Goal: Contribute content: Contribute content

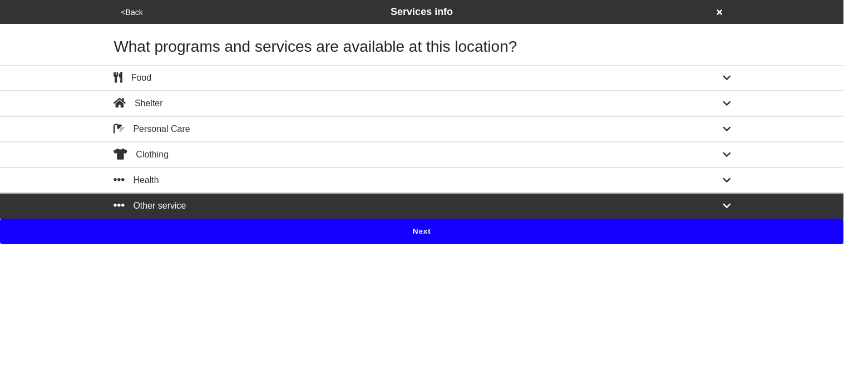
click at [662, 213] on div "Other service" at bounding box center [422, 205] width 634 height 13
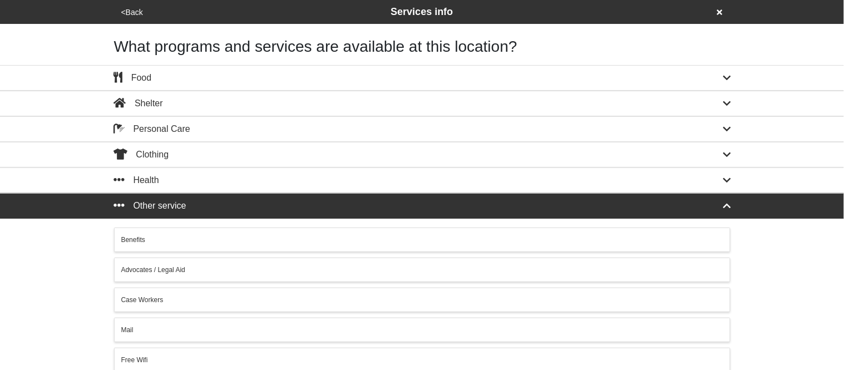
scroll to position [254, 0]
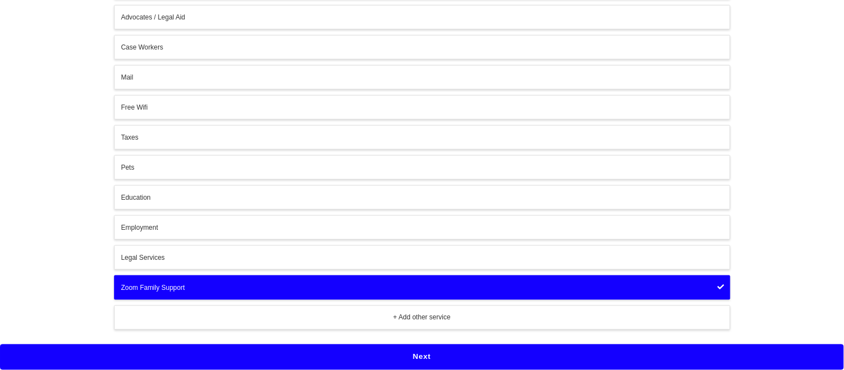
click at [275, 326] on button "+ Add other service" at bounding box center [422, 318] width 617 height 24
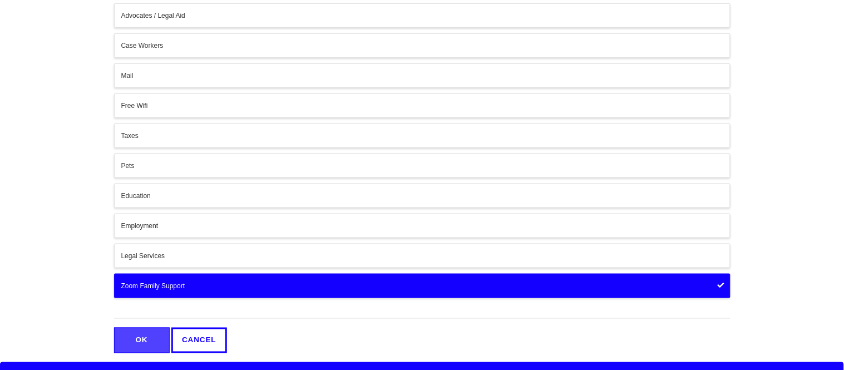
click at [252, 314] on input "text" at bounding box center [422, 311] width 617 height 15
type input "Family Resources"
click at [139, 338] on button "OK" at bounding box center [142, 341] width 56 height 26
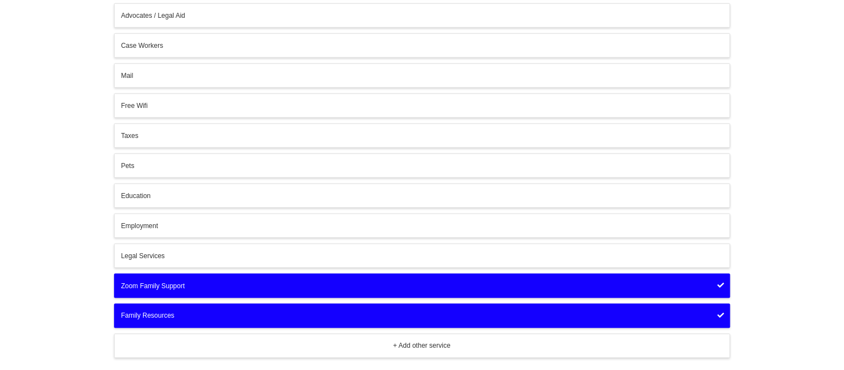
scroll to position [284, 0]
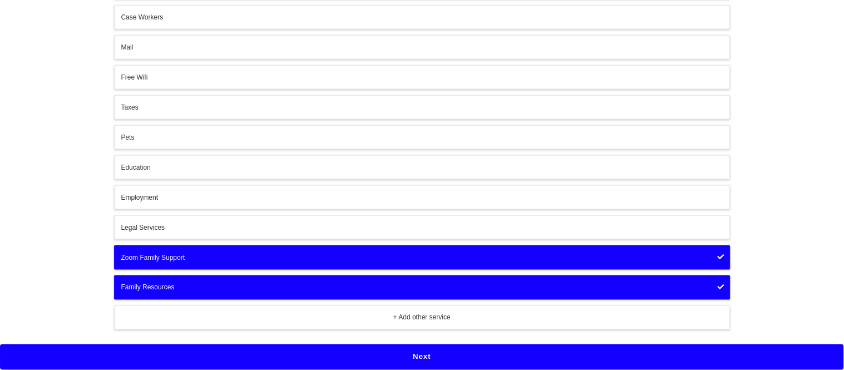
click at [157, 355] on button "Next" at bounding box center [422, 357] width 844 height 26
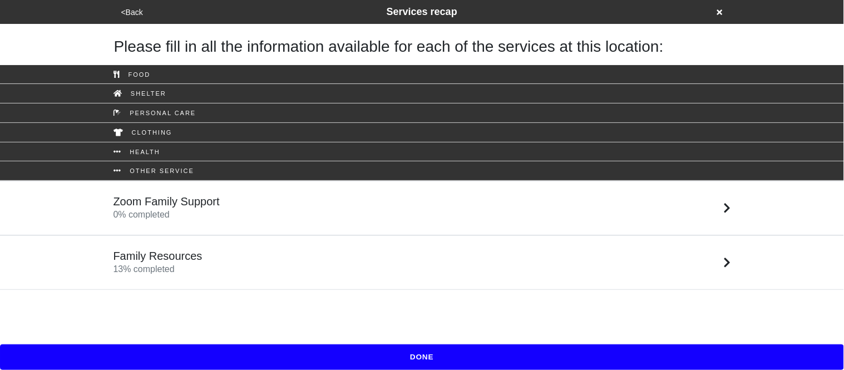
click at [199, 271] on div "Family Resources 13 % completed" at bounding box center [158, 262] width 89 height 27
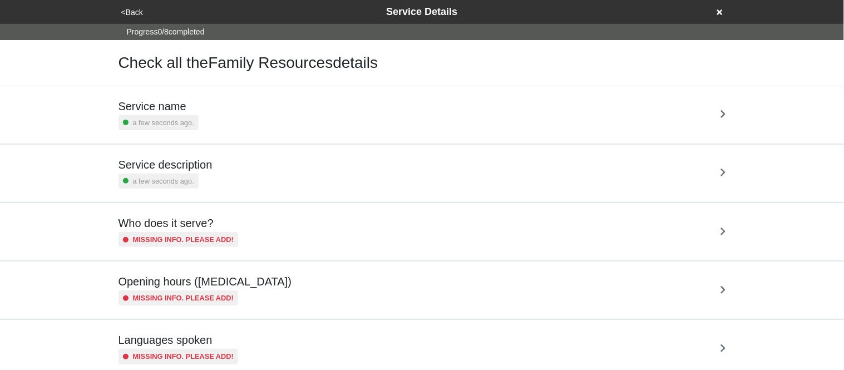
click at [164, 165] on h5 "Service description" at bounding box center [166, 164] width 94 height 13
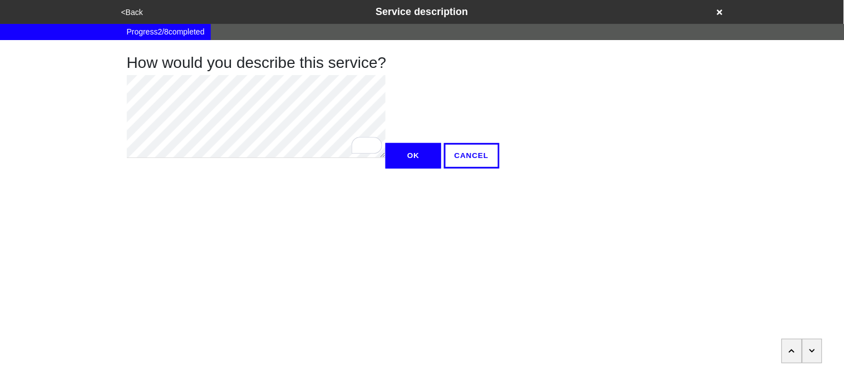
type textarea "x"
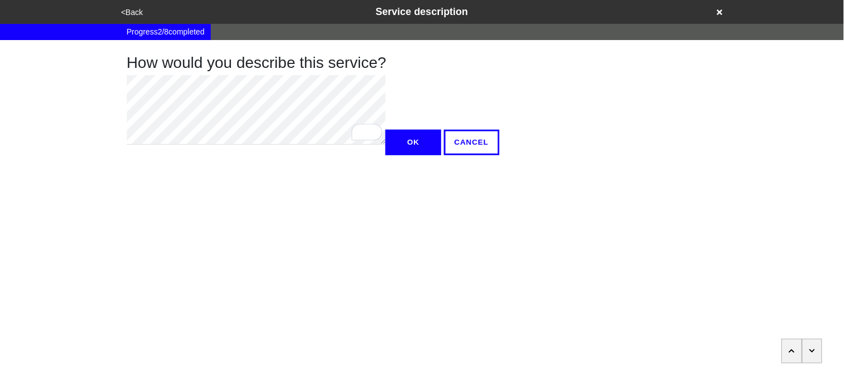
click at [386, 155] on button "OK" at bounding box center [414, 143] width 56 height 26
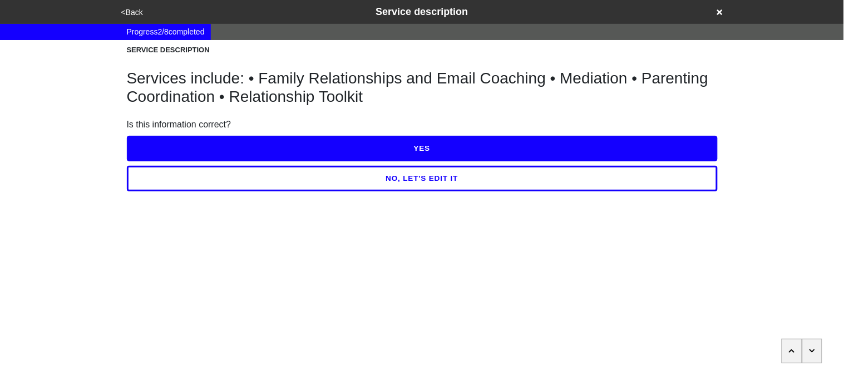
click at [160, 147] on button "YES" at bounding box center [422, 149] width 591 height 26
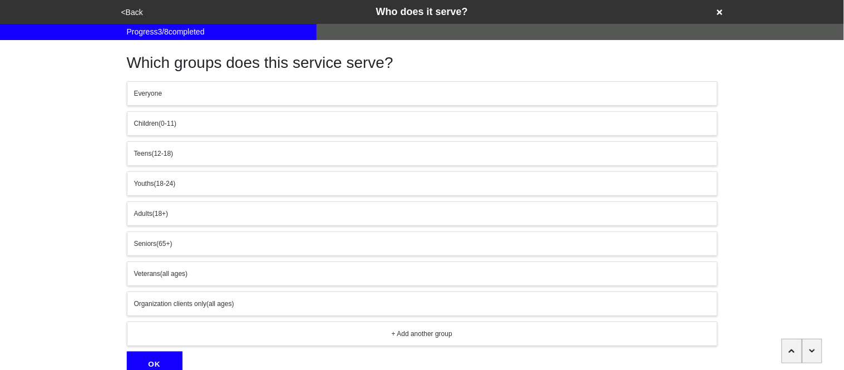
click at [141, 217] on span "Adults" at bounding box center [143, 214] width 18 height 8
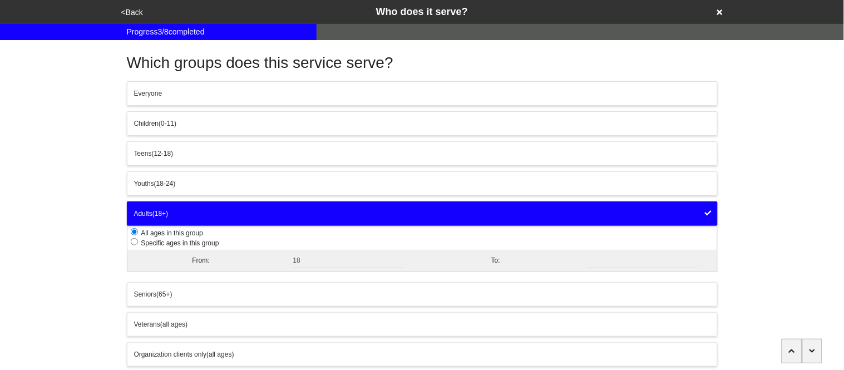
scroll to position [104, 0]
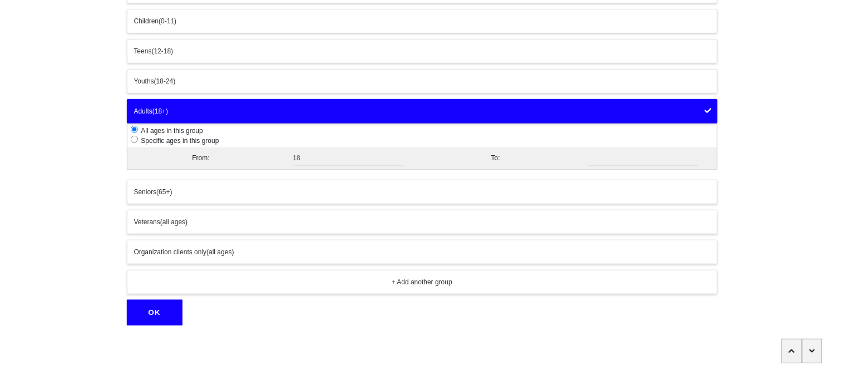
click at [155, 318] on button "OK" at bounding box center [155, 313] width 56 height 26
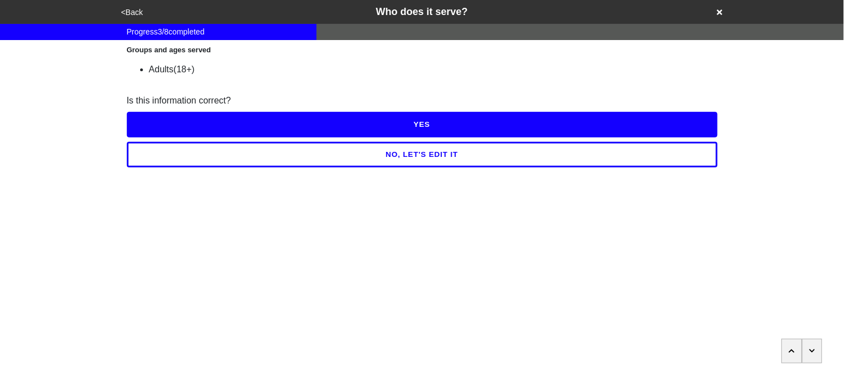
click at [149, 131] on button "YES" at bounding box center [422, 125] width 591 height 26
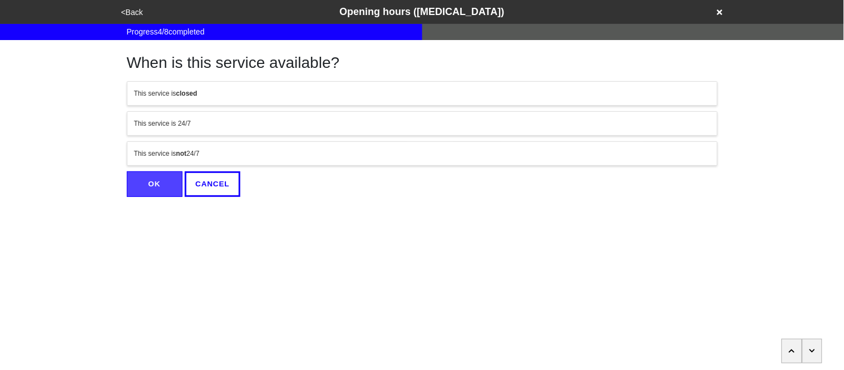
click at [193, 151] on div "This service is not 24/7" at bounding box center [422, 154] width 577 height 10
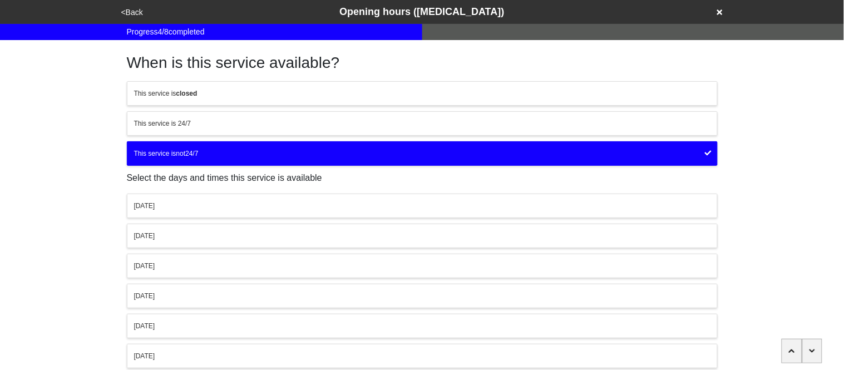
scroll to position [108, 0]
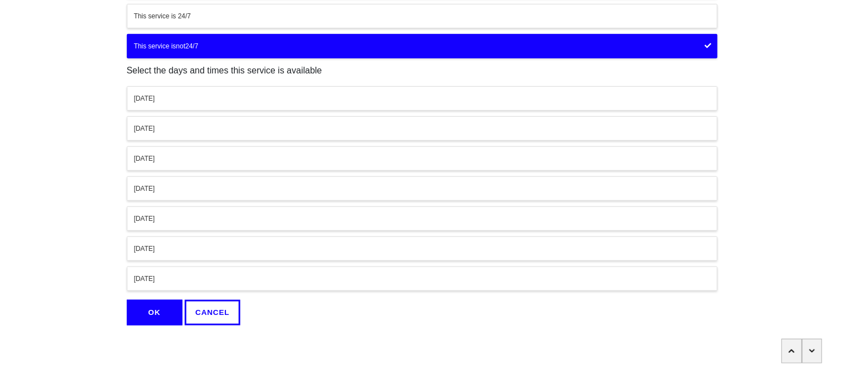
click at [150, 220] on div "Friday" at bounding box center [422, 219] width 577 height 10
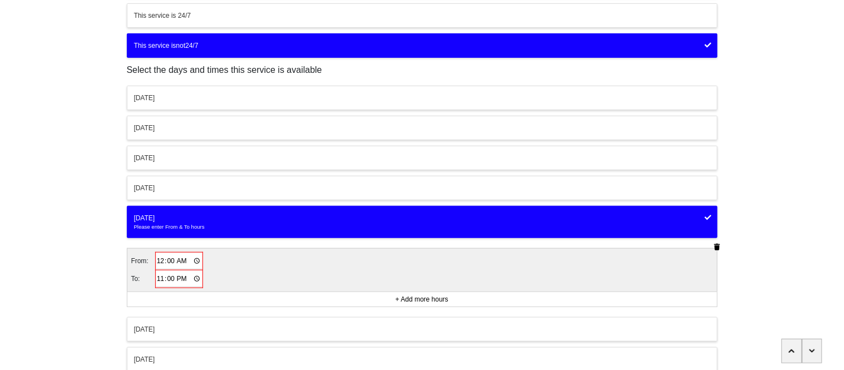
click at [165, 261] on input "00:00" at bounding box center [179, 261] width 46 height 16
type input "09:00"
click at [158, 282] on input "23:00" at bounding box center [179, 278] width 46 height 16
type input "17:00"
click at [169, 189] on div "Thursday" at bounding box center [422, 188] width 577 height 10
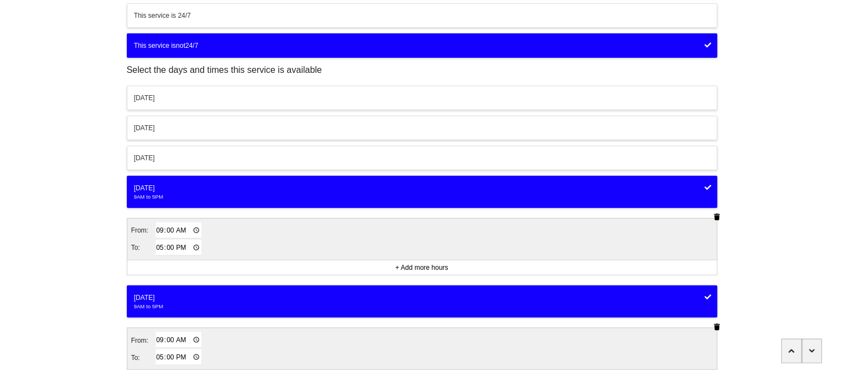
click at [157, 155] on div "Wednesday" at bounding box center [422, 158] width 577 height 10
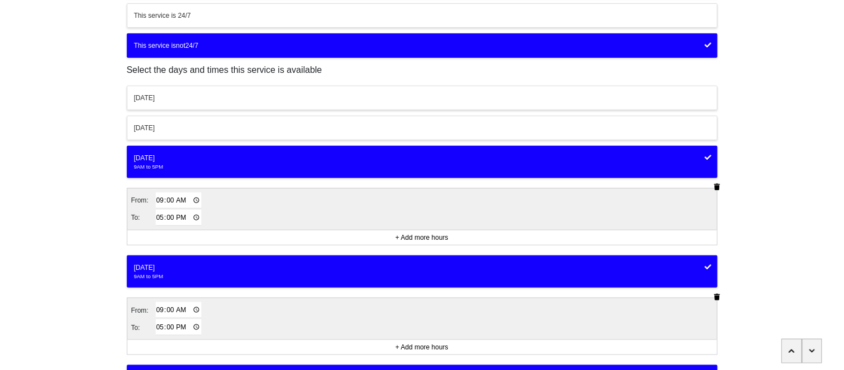
click at [151, 126] on div "Tuesday" at bounding box center [422, 128] width 577 height 10
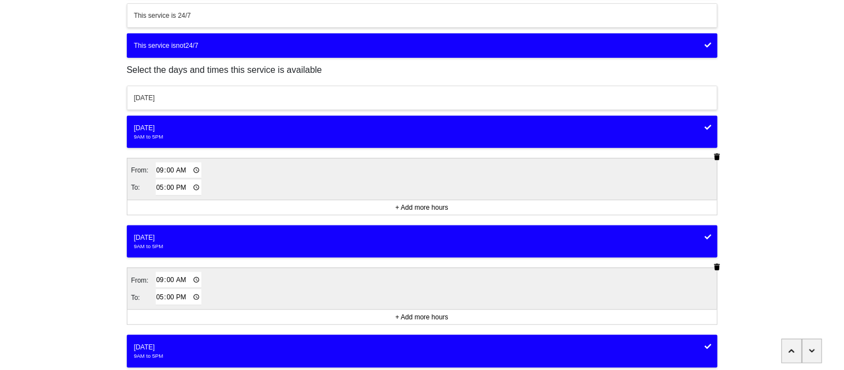
click at [144, 100] on div "Monday" at bounding box center [422, 98] width 577 height 10
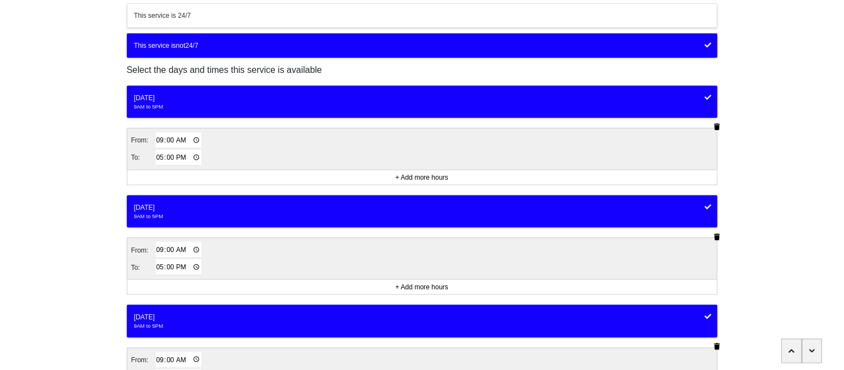
scroll to position [508, 0]
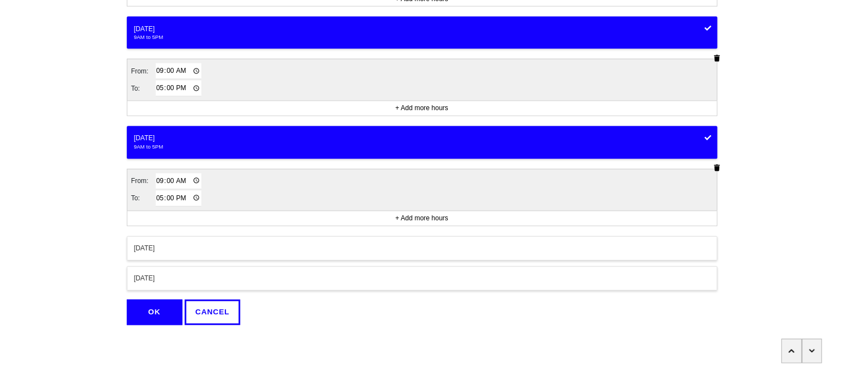
click at [149, 314] on button "OK" at bounding box center [155, 313] width 56 height 26
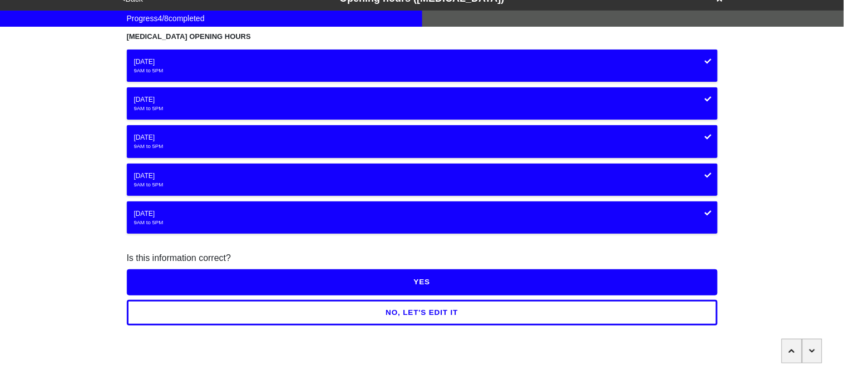
scroll to position [13, 0]
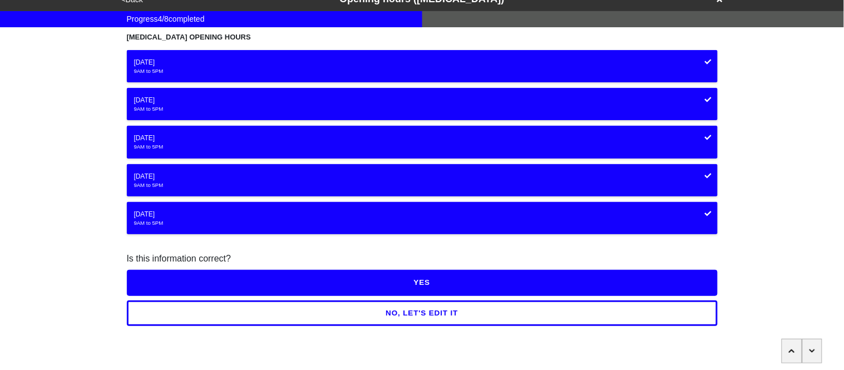
click at [185, 279] on button "YES" at bounding box center [422, 283] width 591 height 26
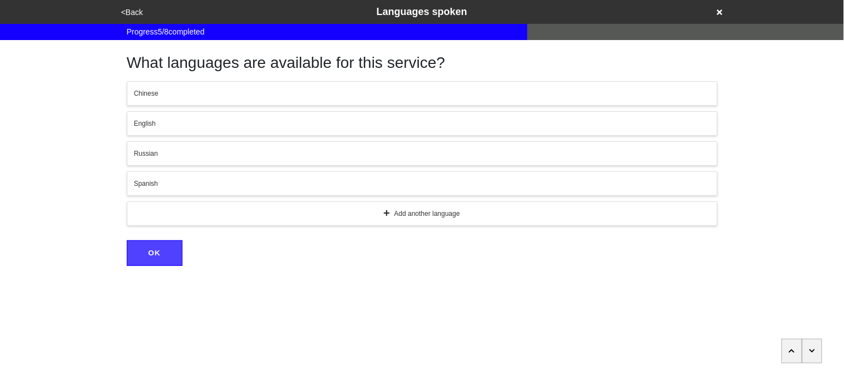
click at [157, 122] on div "English" at bounding box center [422, 124] width 577 height 10
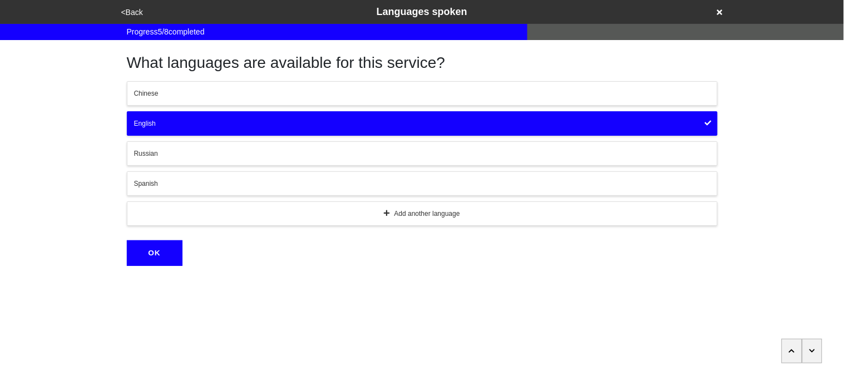
click at [147, 252] on button "OK" at bounding box center [155, 253] width 56 height 26
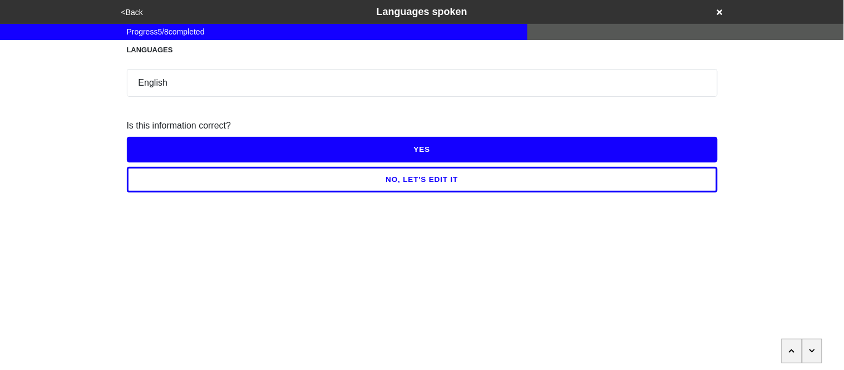
click at [154, 130] on div "Is this information correct?" at bounding box center [422, 125] width 591 height 13
click at [156, 145] on button "YES" at bounding box center [422, 150] width 591 height 26
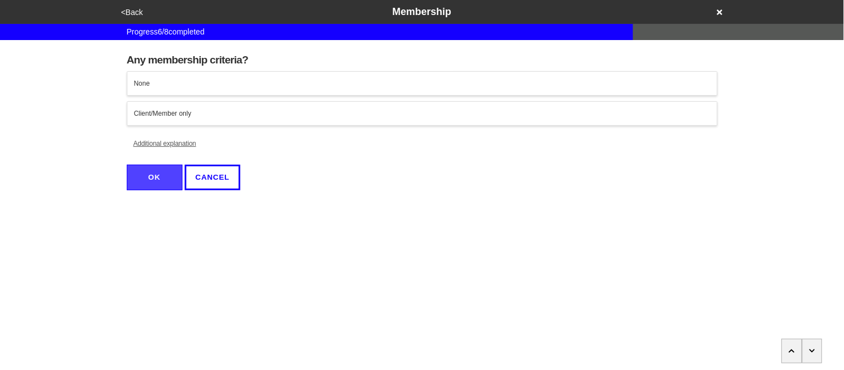
click at [152, 81] on div "None" at bounding box center [422, 83] width 577 height 10
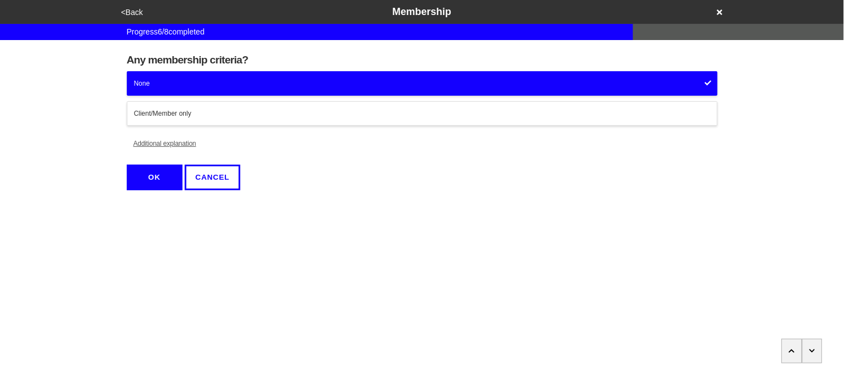
click at [165, 173] on button "OK" at bounding box center [155, 178] width 56 height 26
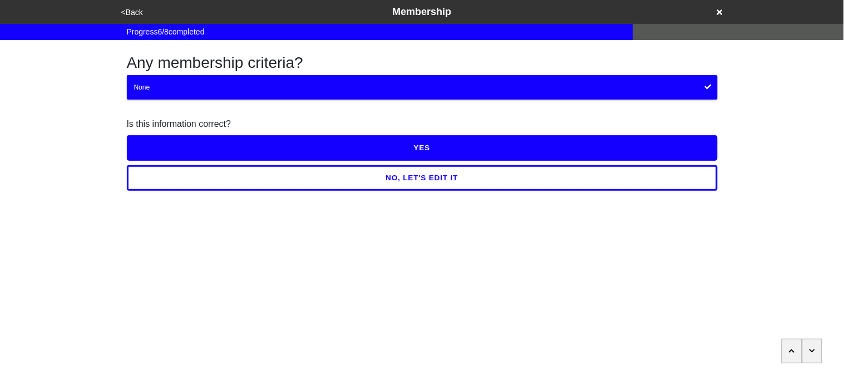
click at [164, 136] on button "YES" at bounding box center [422, 148] width 591 height 26
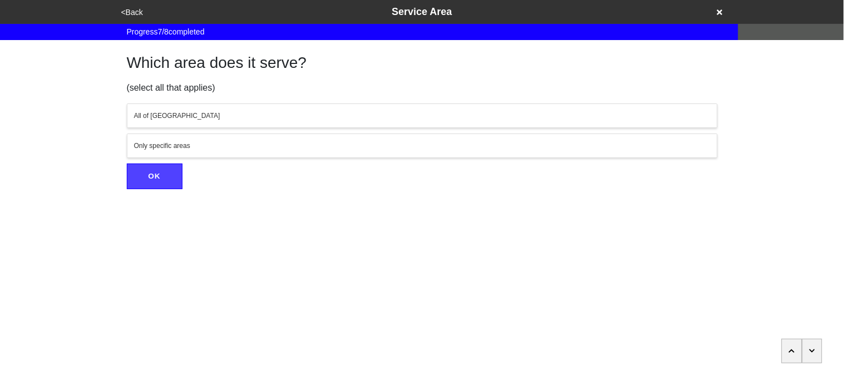
click at [160, 117] on div "All of NYC" at bounding box center [422, 116] width 577 height 10
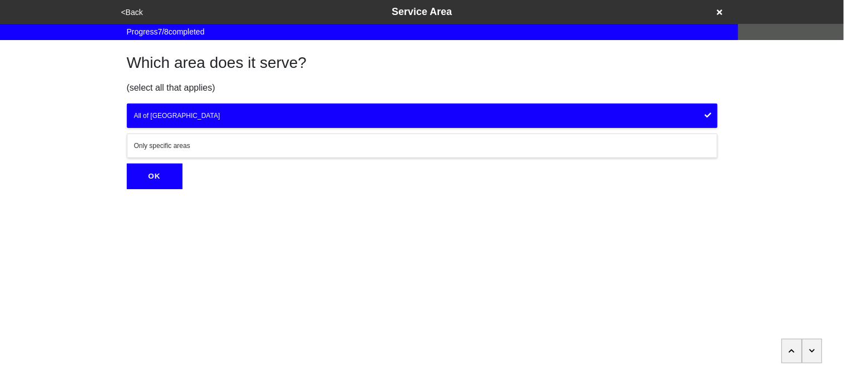
click at [161, 175] on button "OK" at bounding box center [155, 177] width 56 height 26
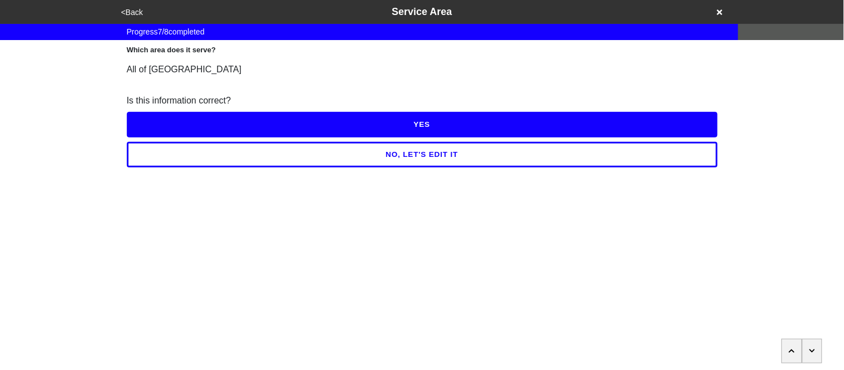
click at [155, 122] on button "YES" at bounding box center [422, 125] width 591 height 26
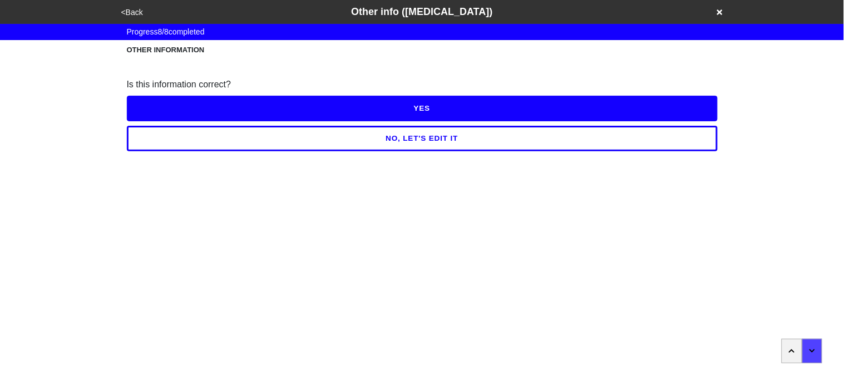
click at [159, 136] on button "NO, LET'S EDIT IT" at bounding box center [422, 139] width 591 height 26
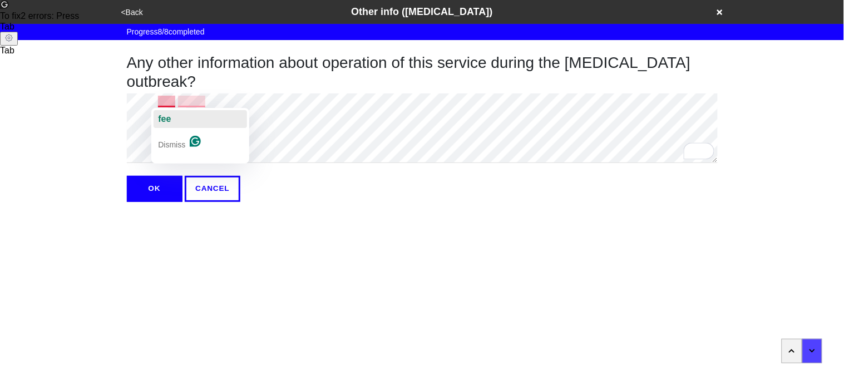
click at [175, 117] on button "fee" at bounding box center [200, 119] width 93 height 18
click at [193, 117] on span "scales" at bounding box center [187, 118] width 27 height 9
type textarea "x"
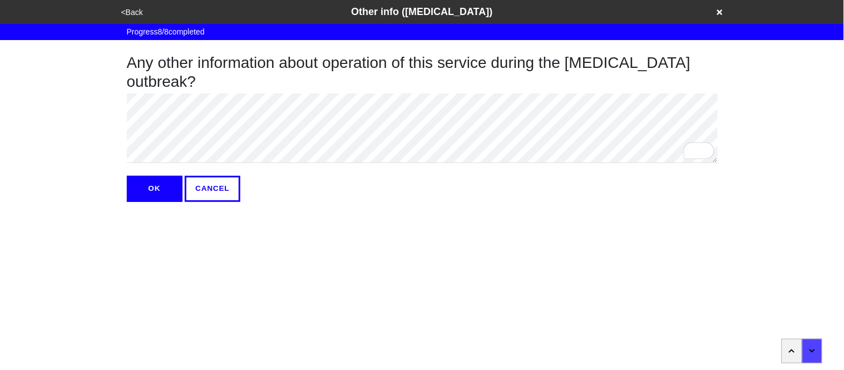
click at [170, 192] on button "OK" at bounding box center [155, 189] width 56 height 26
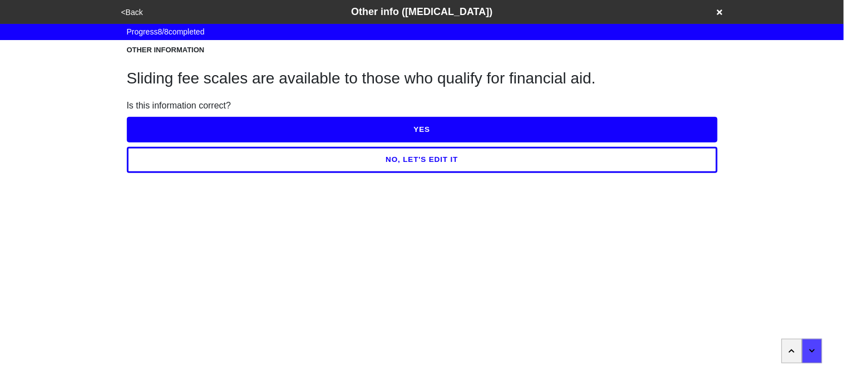
click at [169, 129] on button "YES" at bounding box center [422, 130] width 591 height 26
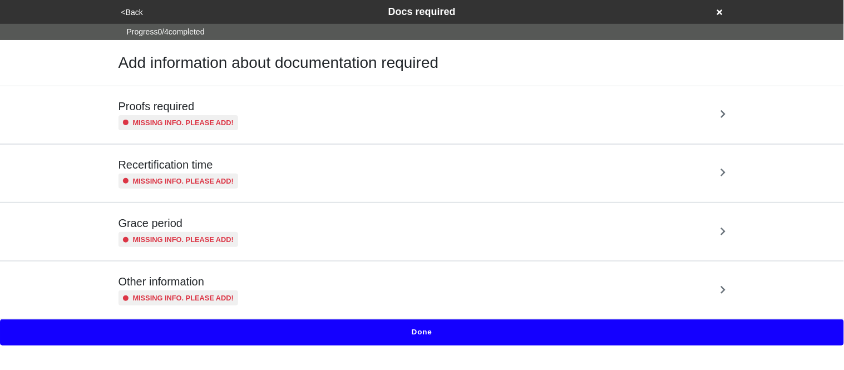
click at [169, 129] on div "Missing info. Please add!" at bounding box center [179, 122] width 120 height 15
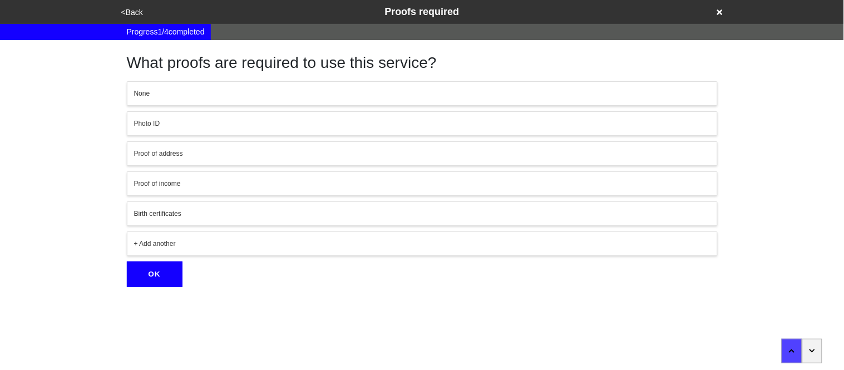
click at [185, 175] on button "Proof of income" at bounding box center [422, 183] width 591 height 24
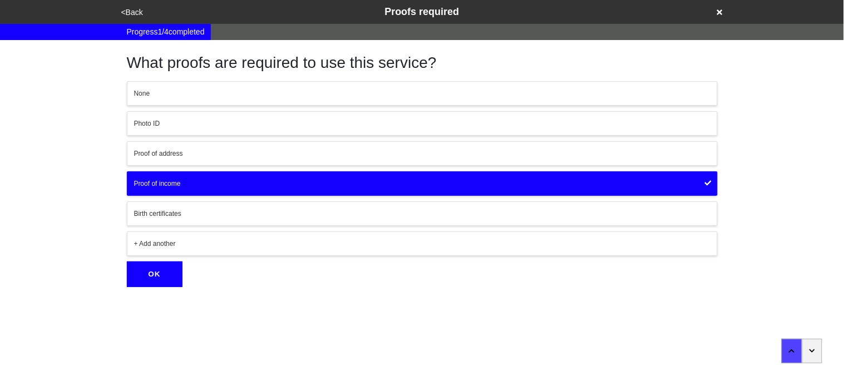
click at [153, 272] on button "OK" at bounding box center [155, 275] width 56 height 26
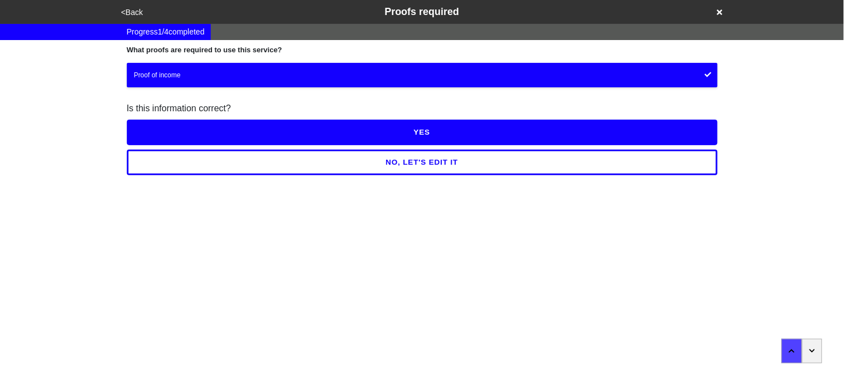
click at [156, 132] on button "YES" at bounding box center [422, 133] width 591 height 26
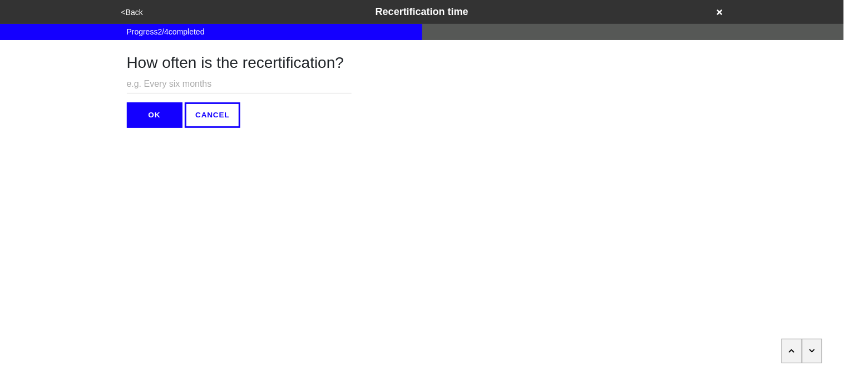
click at [151, 72] on h1 "How often is the recertification?" at bounding box center [239, 62] width 225 height 19
click at [155, 78] on input "text" at bounding box center [239, 84] width 225 height 18
type input "N/A"
click at [150, 119] on button "OK" at bounding box center [155, 115] width 56 height 26
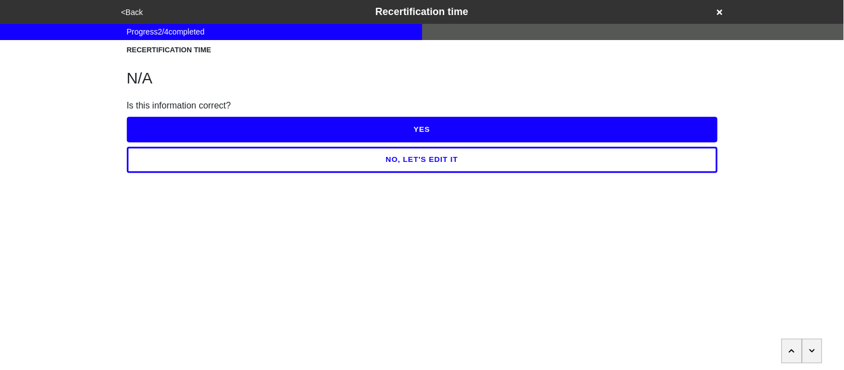
click at [154, 126] on button "YES" at bounding box center [422, 130] width 591 height 26
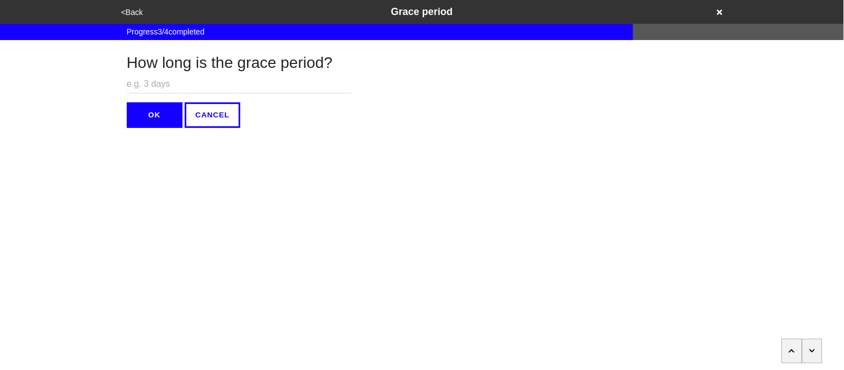
click at [147, 88] on input "text" at bounding box center [239, 84] width 225 height 18
type input "N/A"
click at [150, 118] on button "OK" at bounding box center [155, 115] width 56 height 26
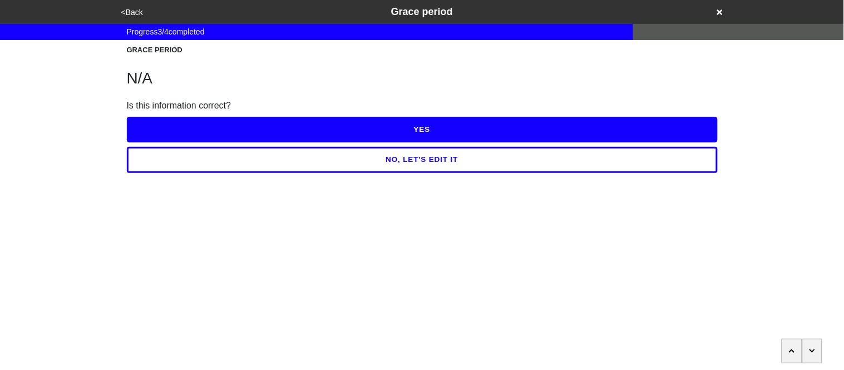
click at [150, 118] on button "YES" at bounding box center [422, 130] width 591 height 26
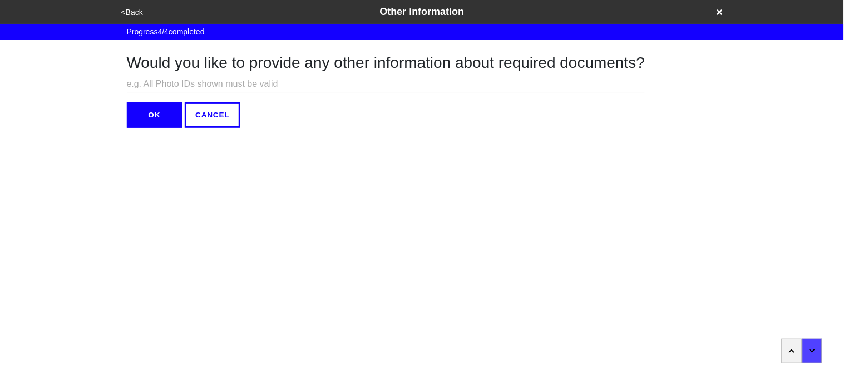
click at [142, 72] on div "Would you like to provide any other information about required documents? OK CA…" at bounding box center [386, 84] width 519 height 88
click at [149, 85] on input "text" at bounding box center [386, 84] width 519 height 18
type input "N/A"
click at [154, 110] on button "OK" at bounding box center [155, 115] width 56 height 26
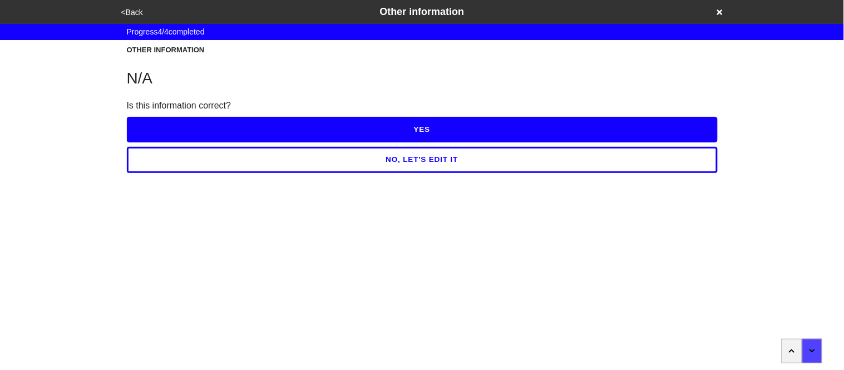
click at [154, 110] on div "Is this information correct?" at bounding box center [422, 105] width 591 height 13
click at [161, 131] on button "YES" at bounding box center [422, 130] width 591 height 26
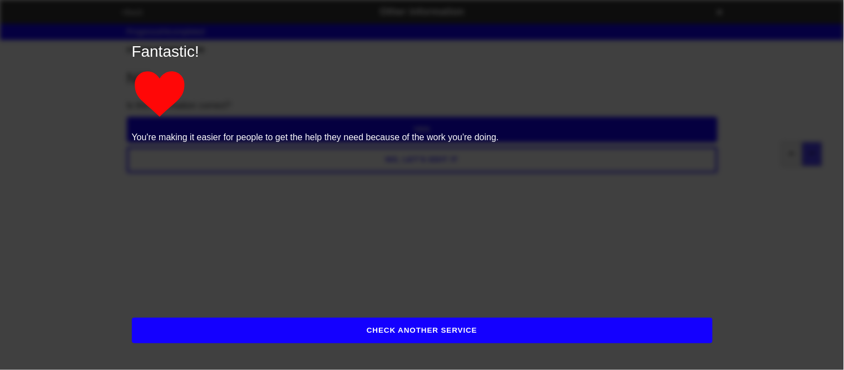
click at [201, 324] on button "CHECK ANOTHER SERVICE" at bounding box center [422, 331] width 581 height 26
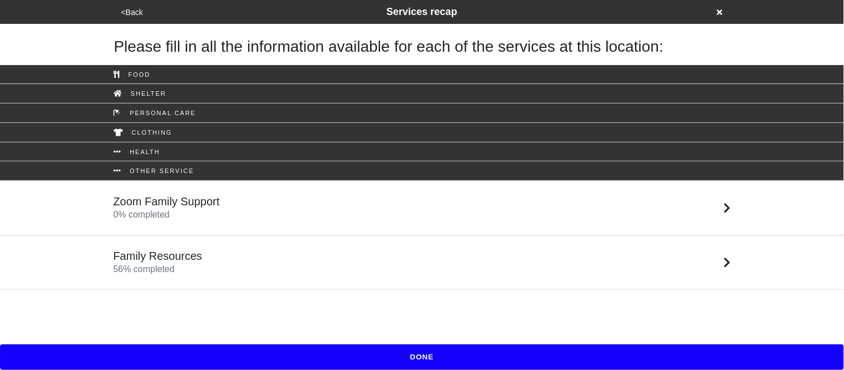
click at [183, 208] on div "Zoom Family Support 0 % completed" at bounding box center [167, 208] width 106 height 27
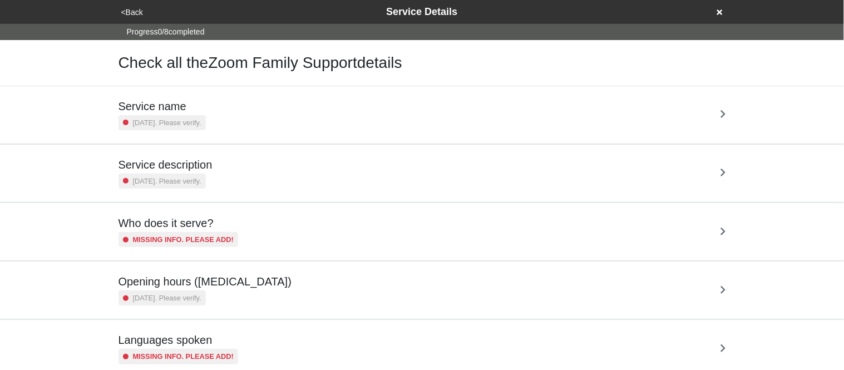
click at [173, 122] on small "2 years ago. Please verify." at bounding box center [167, 122] width 68 height 11
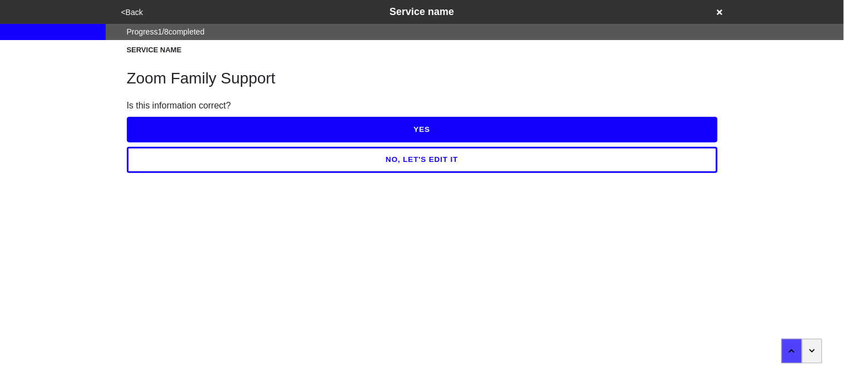
click at [173, 122] on button "YES" at bounding box center [422, 130] width 591 height 26
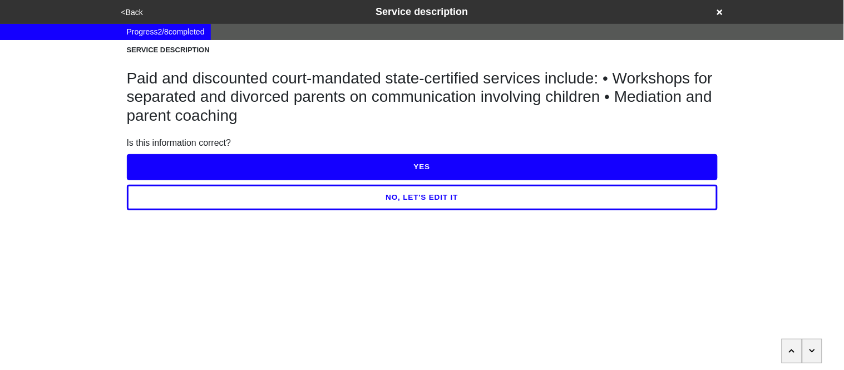
click at [130, 7] on button "<Back" at bounding box center [132, 12] width 28 height 13
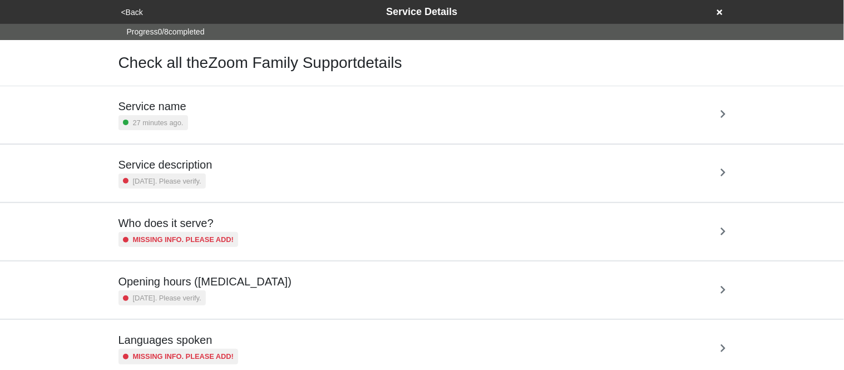
click at [206, 122] on div "Service name 27 minutes ago." at bounding box center [423, 115] width 608 height 31
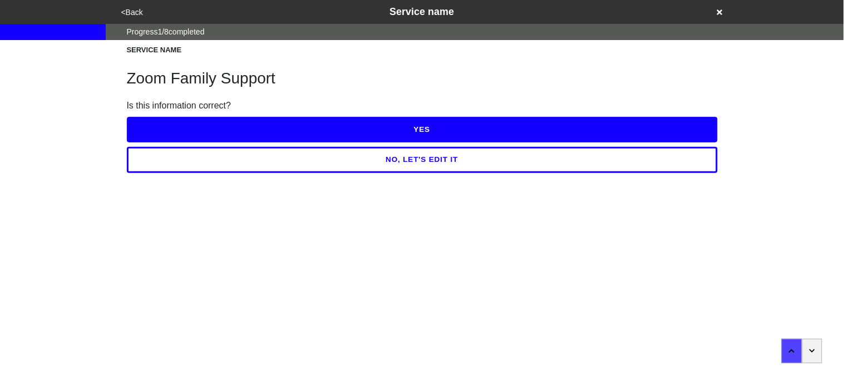
click at [202, 126] on button "YES" at bounding box center [422, 130] width 591 height 26
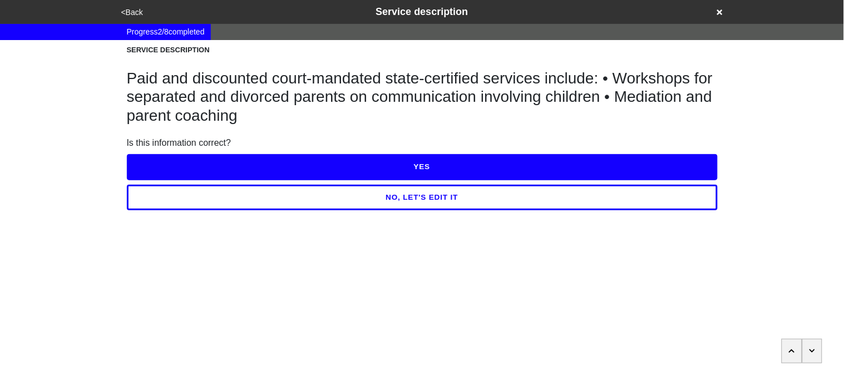
click at [278, 196] on button "NO, LET'S EDIT IT" at bounding box center [422, 198] width 591 height 26
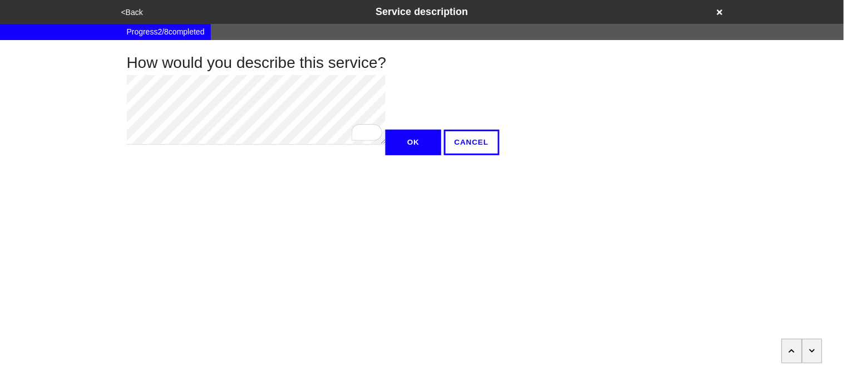
click at [125, 109] on div "How would you describe this service? OK CANCEL" at bounding box center [423, 97] width 618 height 115
click at [125, 138] on div "How would you describe this service? OK CANCEL" at bounding box center [423, 97] width 618 height 115
click at [124, 120] on div "How would you describe this service? OK CANCEL" at bounding box center [423, 97] width 618 height 115
click at [386, 155] on button "OK" at bounding box center [414, 143] width 56 height 26
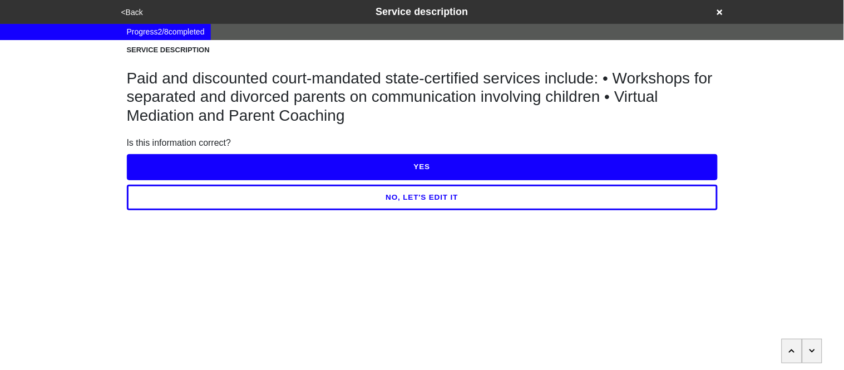
click at [152, 164] on button "YES" at bounding box center [422, 167] width 591 height 26
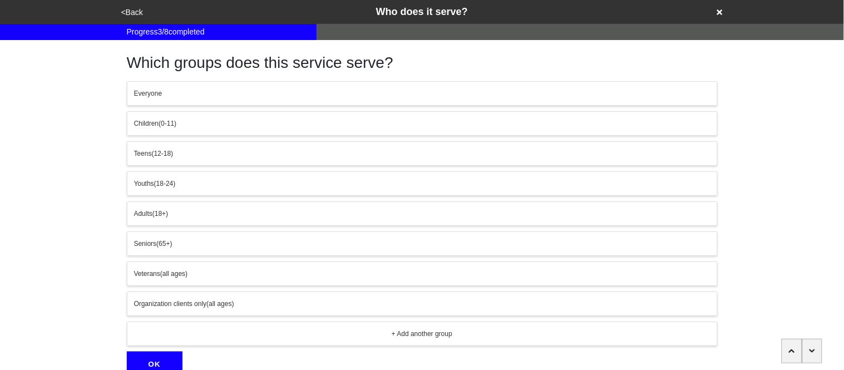
click at [178, 211] on div "Adults (18+)" at bounding box center [422, 214] width 577 height 10
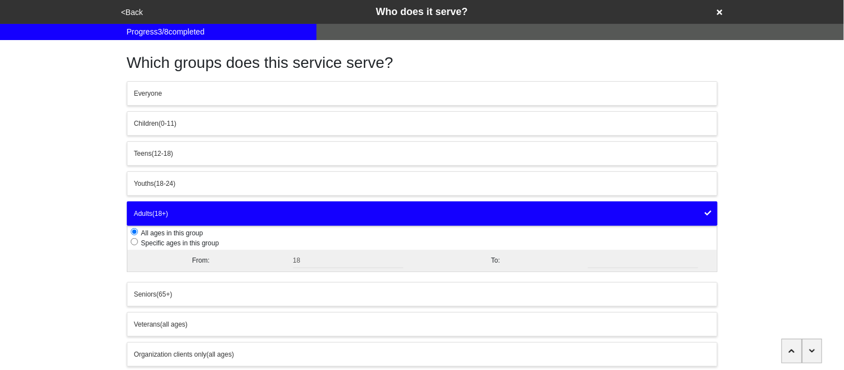
scroll to position [104, 0]
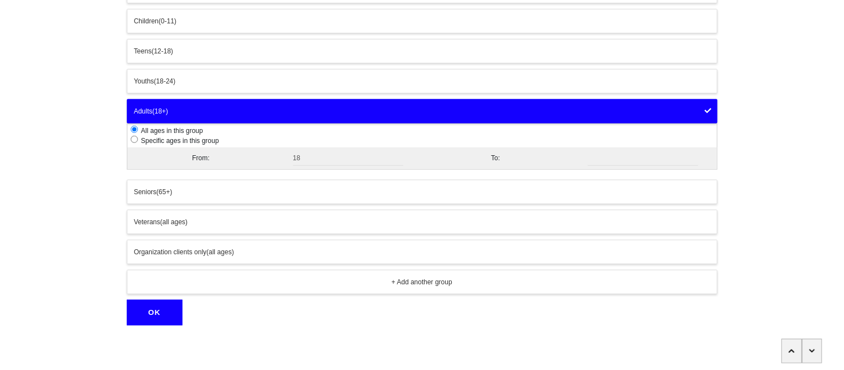
click at [164, 313] on button "OK" at bounding box center [155, 313] width 56 height 26
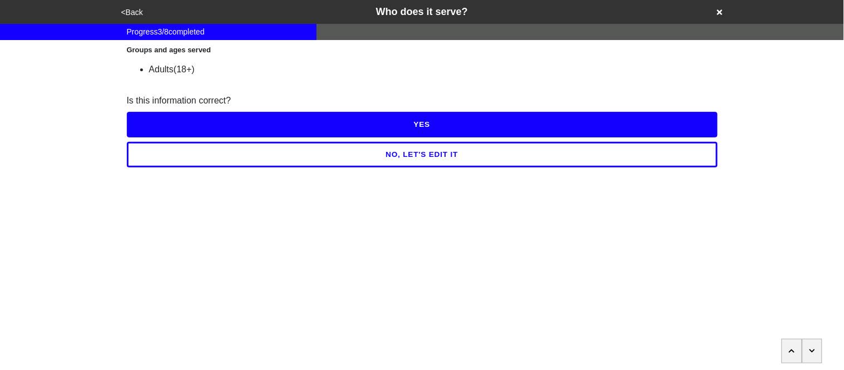
scroll to position [0, 0]
click at [141, 120] on button "YES" at bounding box center [422, 125] width 591 height 26
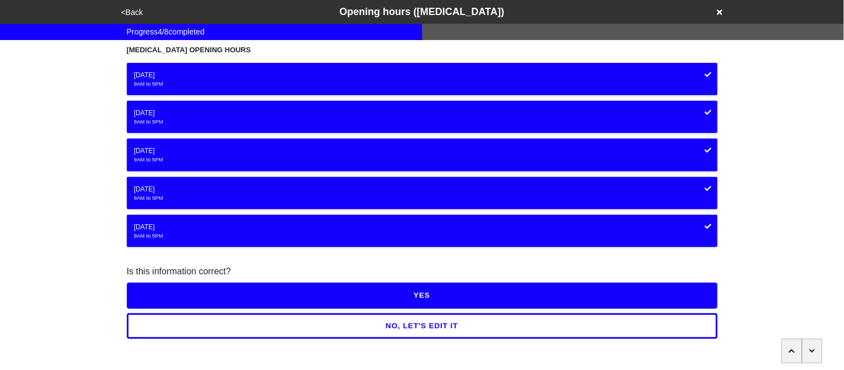
click at [179, 290] on button "YES" at bounding box center [422, 296] width 591 height 26
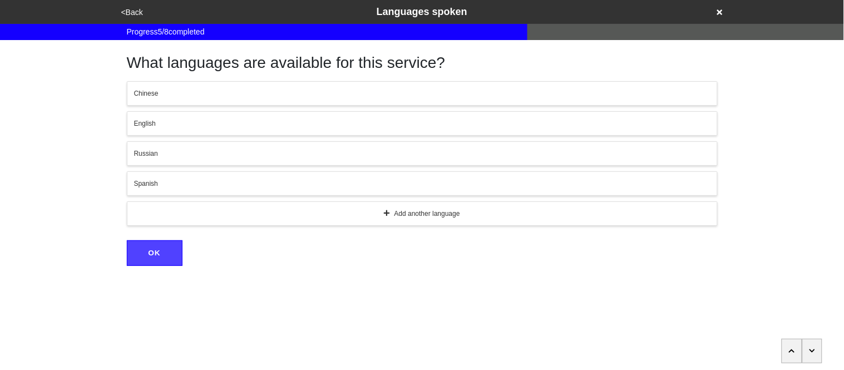
click at [154, 126] on div "English" at bounding box center [422, 124] width 577 height 10
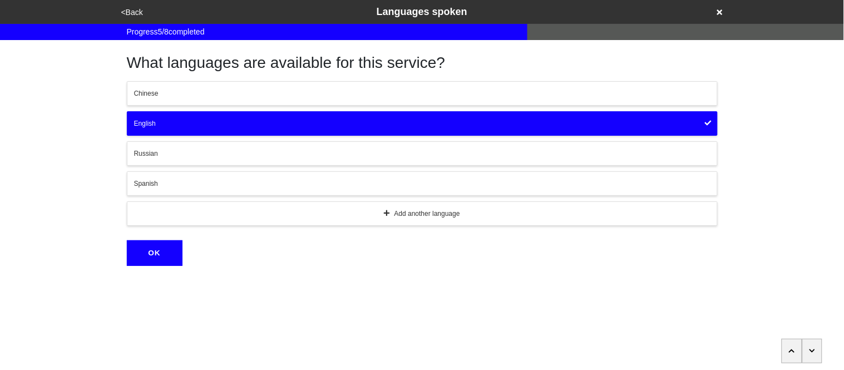
click at [163, 244] on button "OK" at bounding box center [155, 253] width 56 height 26
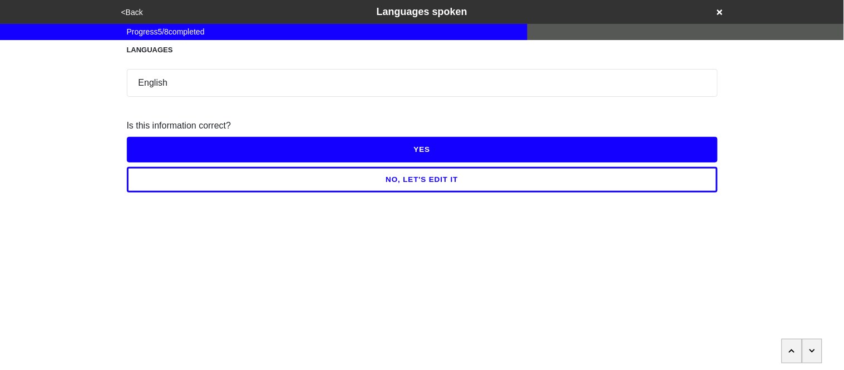
click at [157, 147] on button "YES" at bounding box center [422, 150] width 591 height 26
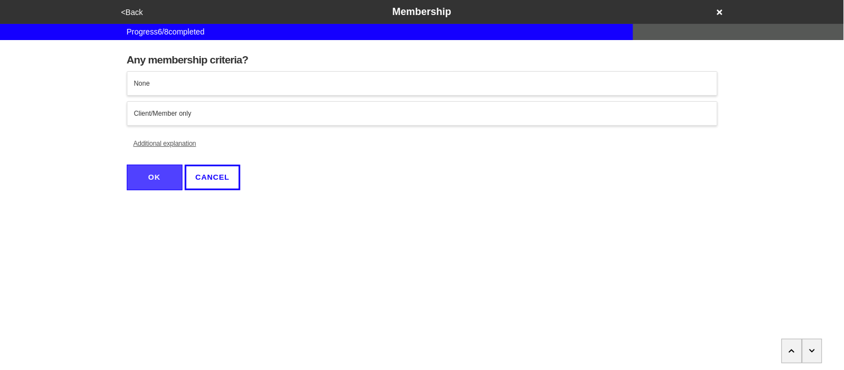
click at [157, 93] on button "None" at bounding box center [422, 83] width 591 height 24
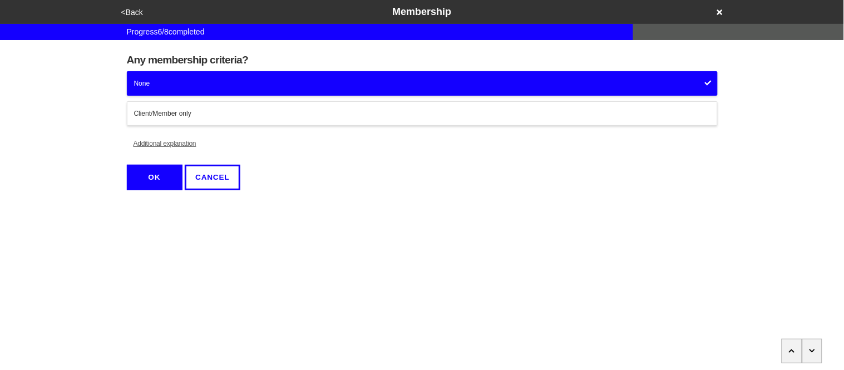
click at [160, 168] on button "OK" at bounding box center [155, 178] width 56 height 26
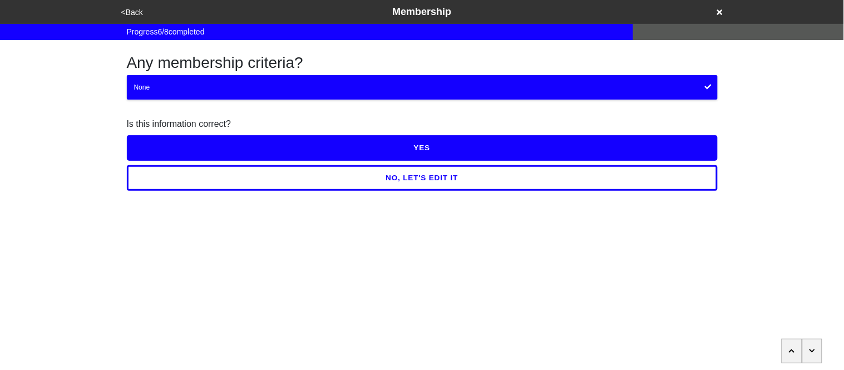
click at [158, 147] on button "YES" at bounding box center [422, 148] width 591 height 26
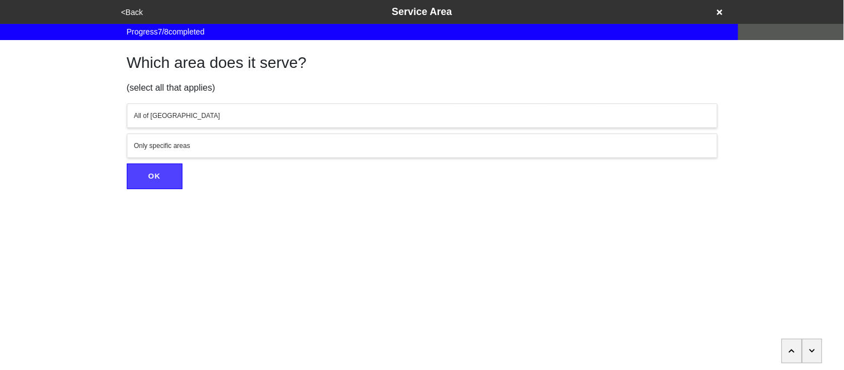
click at [151, 128] on div "All of NYC Only specific areas" at bounding box center [422, 131] width 591 height 55
click at [148, 122] on button "All of NYC" at bounding box center [422, 116] width 591 height 24
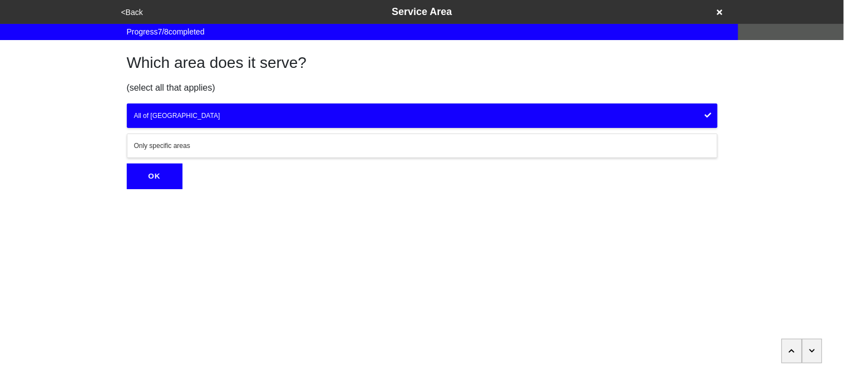
click at [159, 178] on button "OK" at bounding box center [155, 177] width 56 height 26
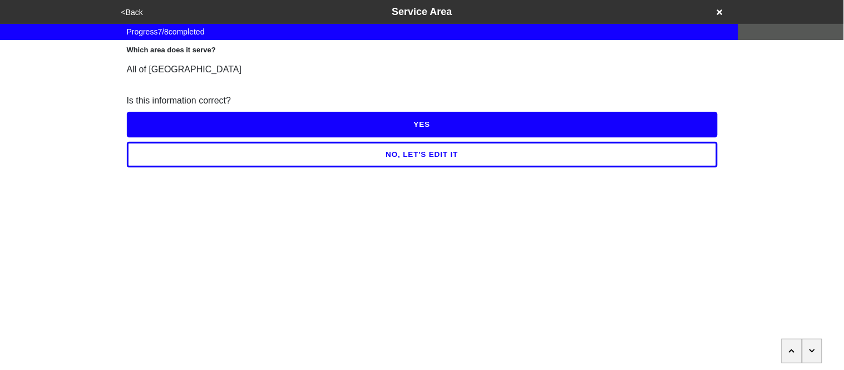
click at [136, 112] on button "YES" at bounding box center [422, 125] width 591 height 26
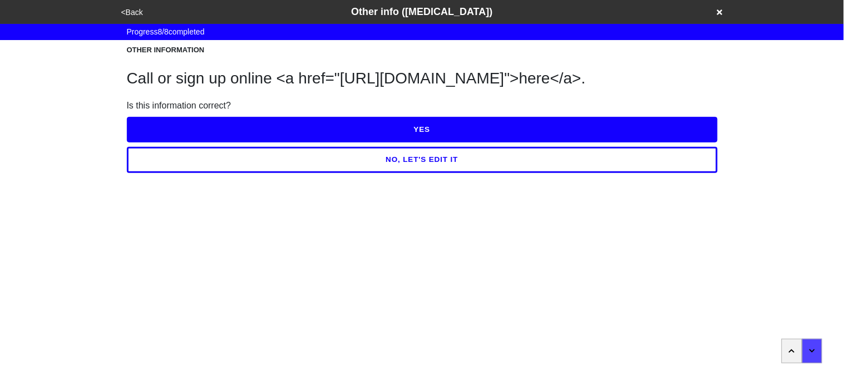
click at [173, 173] on button "NO, LET'S EDIT IT" at bounding box center [422, 160] width 591 height 26
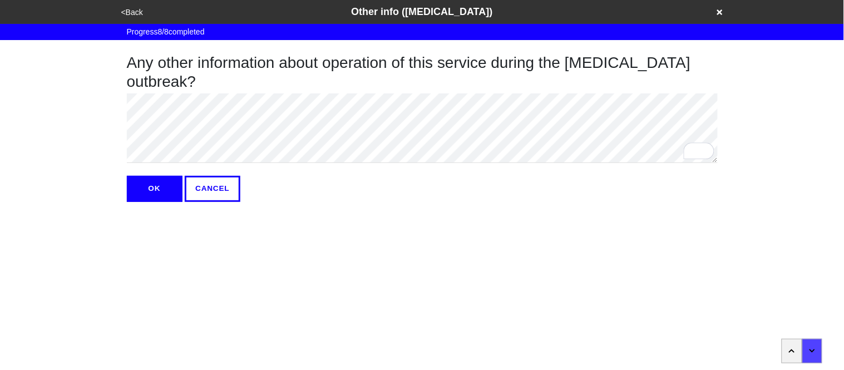
type textarea "x"
click at [154, 191] on button "OK" at bounding box center [155, 189] width 56 height 26
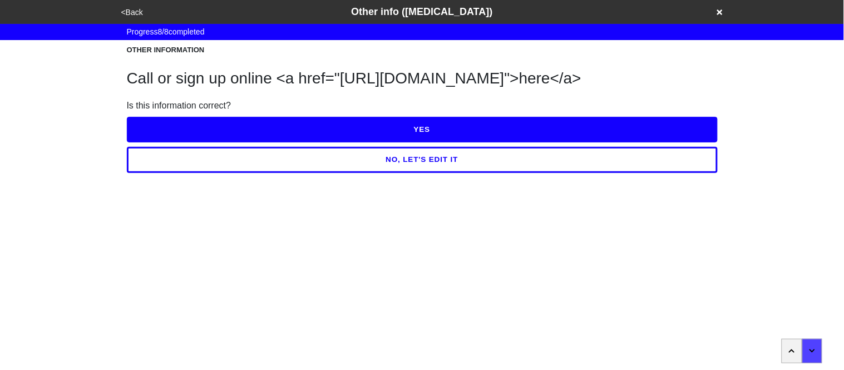
click at [147, 142] on button "YES" at bounding box center [422, 130] width 591 height 26
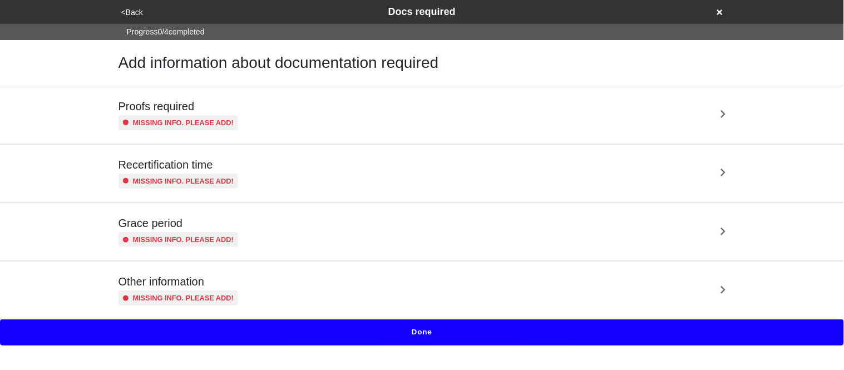
click at [143, 119] on small "Missing info. Please add!" at bounding box center [183, 122] width 101 height 11
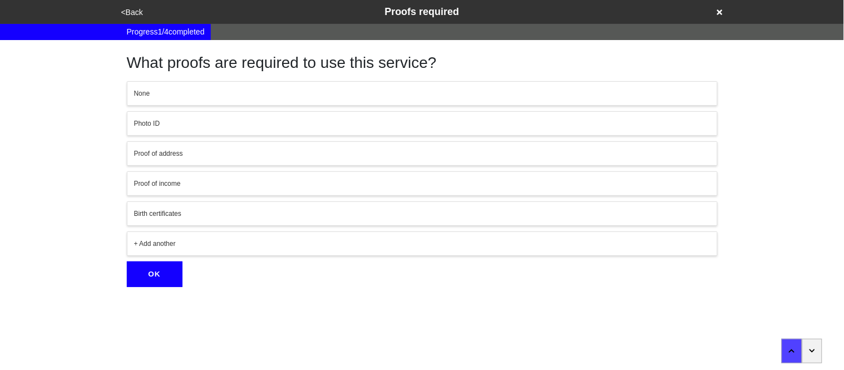
click at [142, 91] on div "None" at bounding box center [422, 93] width 577 height 10
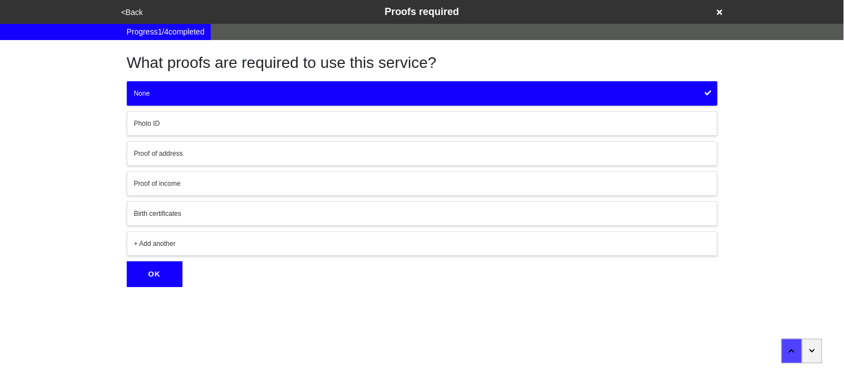
click at [175, 194] on button "Proof of income" at bounding box center [422, 183] width 591 height 24
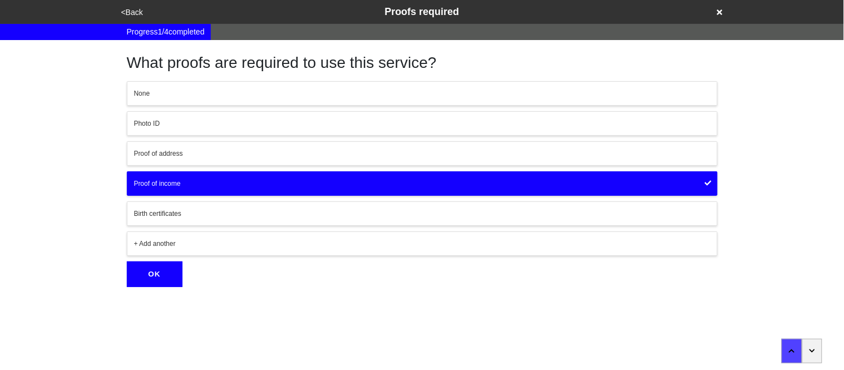
click at [149, 279] on button "OK" at bounding box center [155, 275] width 56 height 26
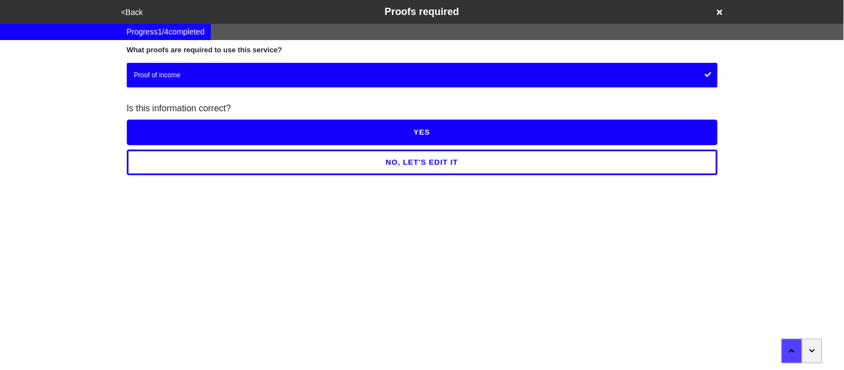
click at [146, 136] on button "YES" at bounding box center [422, 133] width 591 height 26
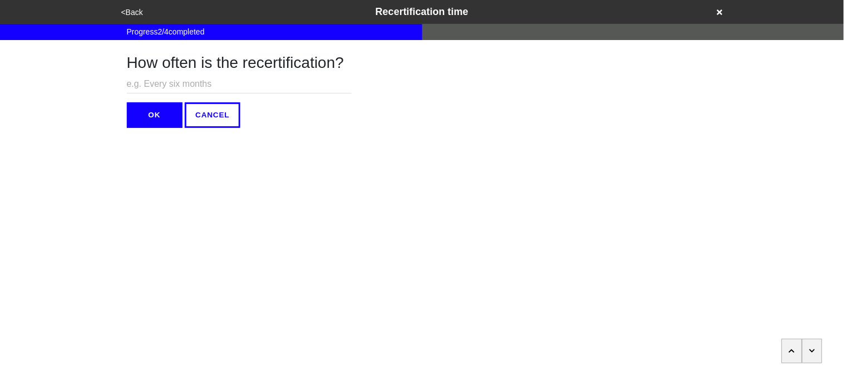
click at [139, 84] on input "text" at bounding box center [239, 84] width 225 height 18
type input "N/A"
click at [137, 106] on button "OK" at bounding box center [155, 115] width 56 height 26
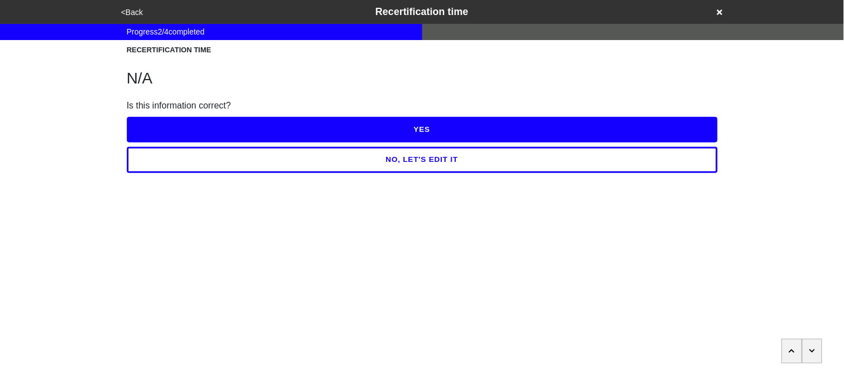
click at [146, 122] on button "YES" at bounding box center [422, 130] width 591 height 26
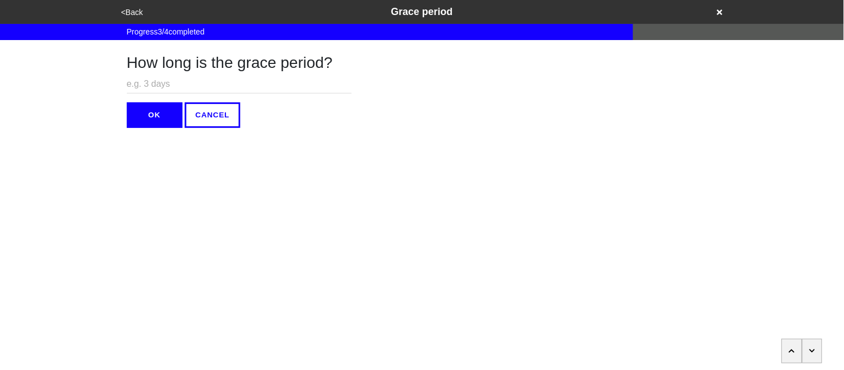
click at [146, 122] on button "OK" at bounding box center [155, 115] width 56 height 26
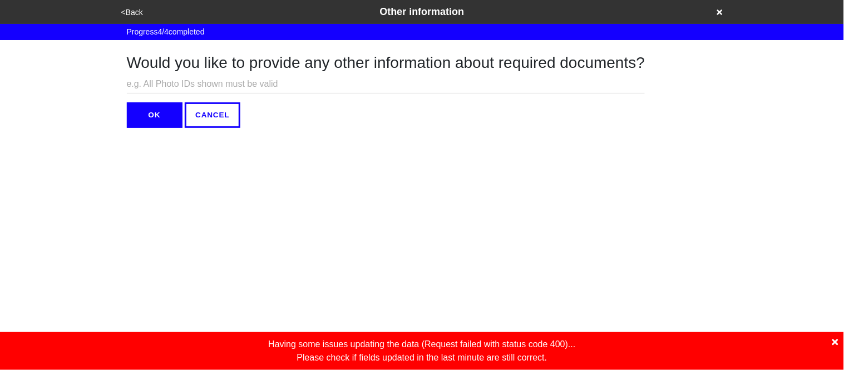
click at [133, 12] on button "<Back" at bounding box center [132, 12] width 28 height 13
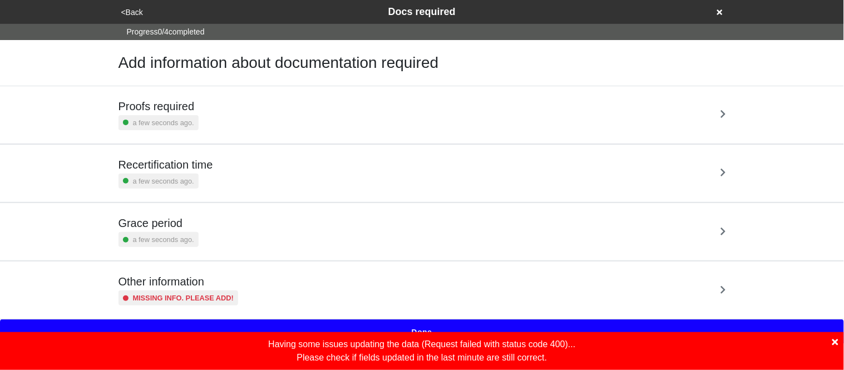
click at [145, 187] on div "a few seconds ago." at bounding box center [159, 181] width 80 height 15
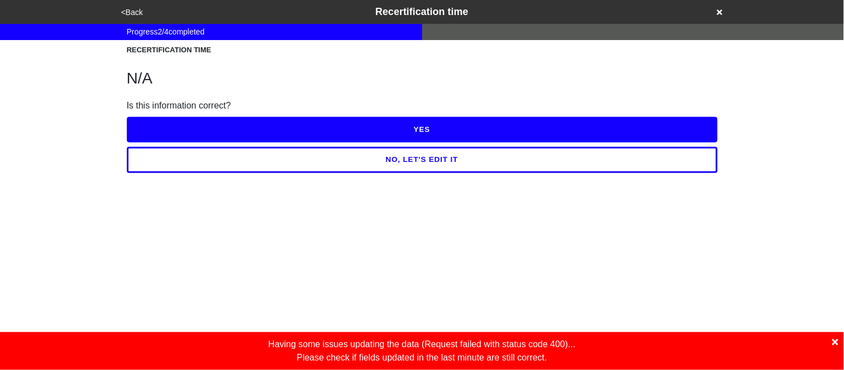
drag, startPoint x: 145, startPoint y: 187, endPoint x: 118, endPoint y: 184, distance: 26.9
click at [118, 173] on html "<Back Recertification time Progress 2 / 4 completed RECERTIFICATION TIME N/A Is…" at bounding box center [422, 86] width 844 height 173
click at [159, 120] on button "YES" at bounding box center [422, 130] width 591 height 26
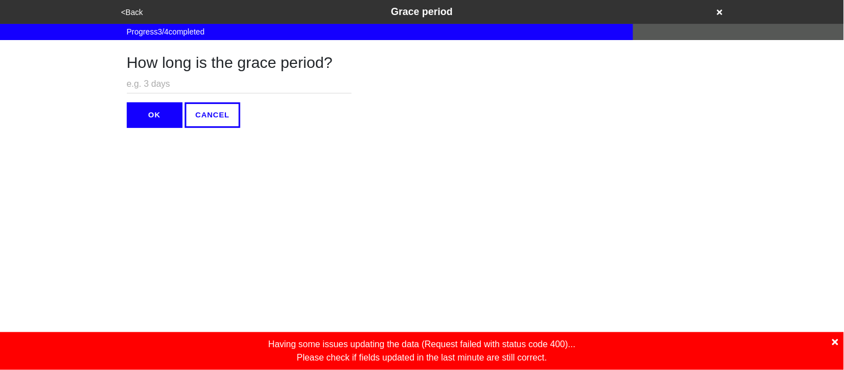
click at [147, 81] on input "text" at bounding box center [239, 84] width 225 height 18
type input "N/A"
click at [154, 109] on button "OK" at bounding box center [155, 115] width 56 height 26
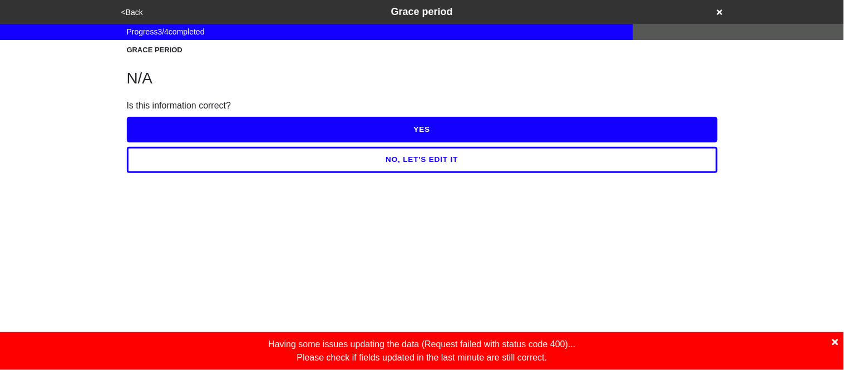
click at [153, 126] on button "YES" at bounding box center [422, 130] width 591 height 26
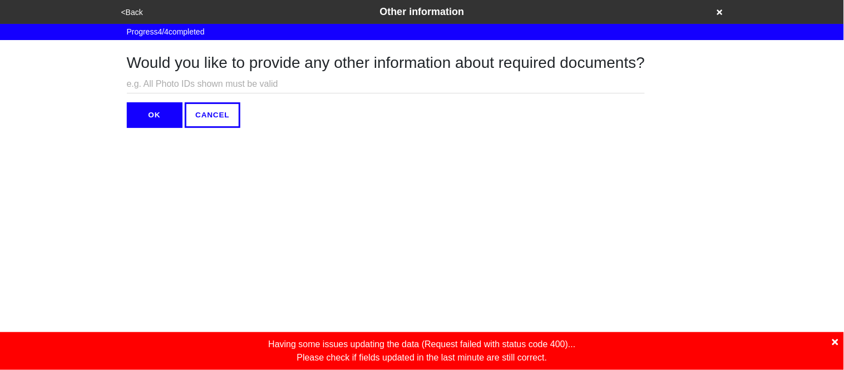
click at [141, 78] on input "text" at bounding box center [386, 84] width 519 height 18
type input "N/A"
click at [142, 111] on button "OK" at bounding box center [155, 115] width 56 height 26
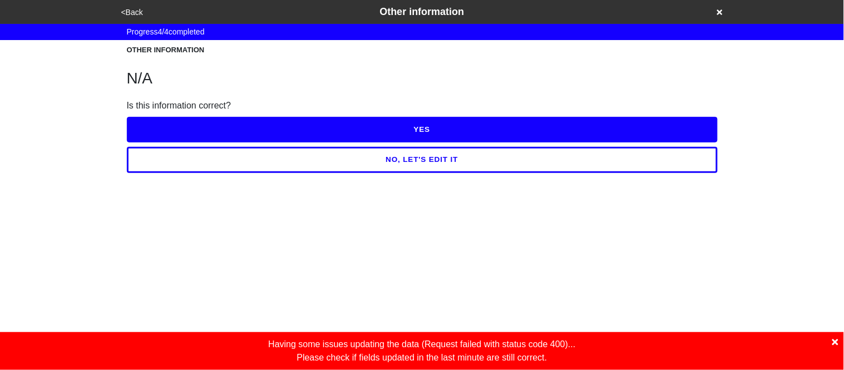
click at [147, 120] on button "YES" at bounding box center [422, 130] width 591 height 26
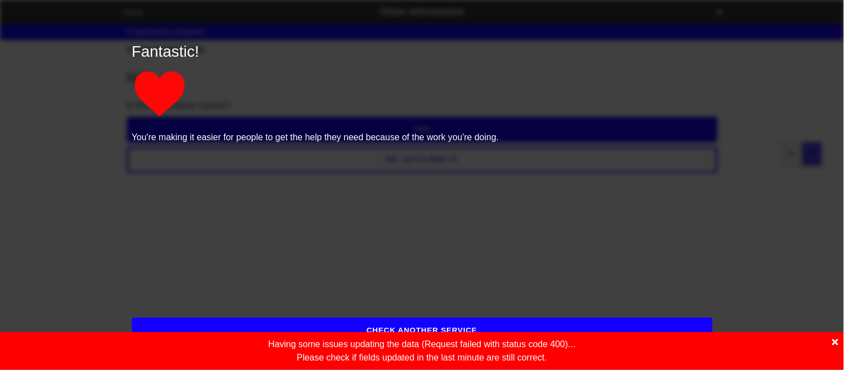
click at [837, 340] on icon at bounding box center [835, 342] width 6 height 6
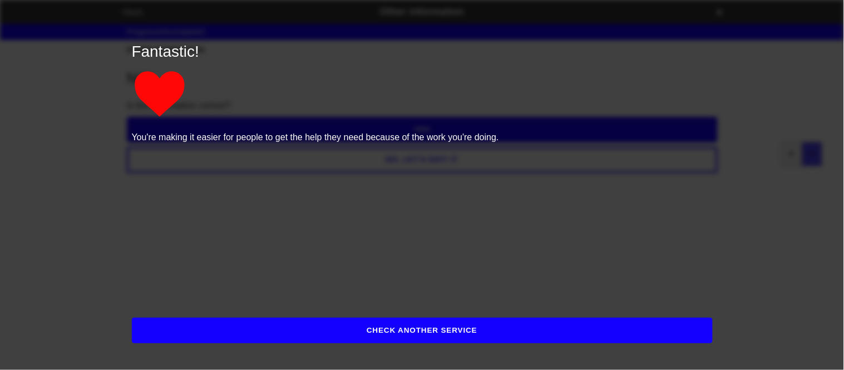
click at [585, 336] on button "CHECK ANOTHER SERVICE" at bounding box center [422, 331] width 581 height 26
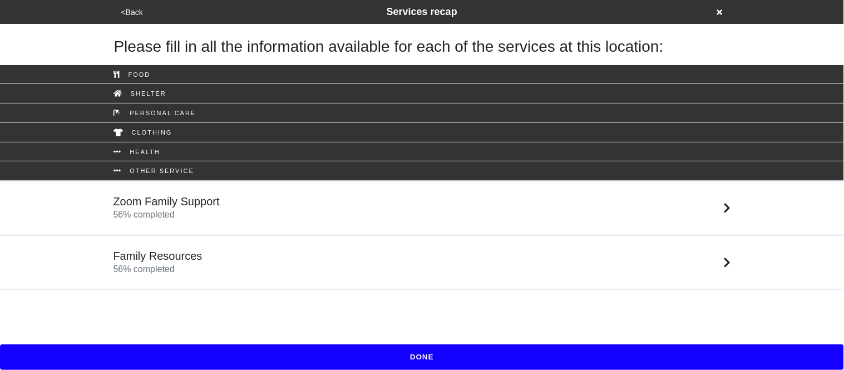
click at [524, 351] on button "DONE" at bounding box center [422, 357] width 844 height 26
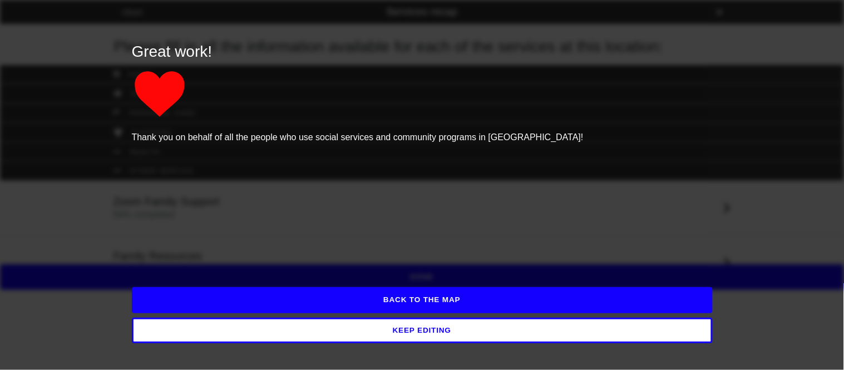
click at [451, 303] on button "BACK TO THE MAP" at bounding box center [422, 300] width 581 height 26
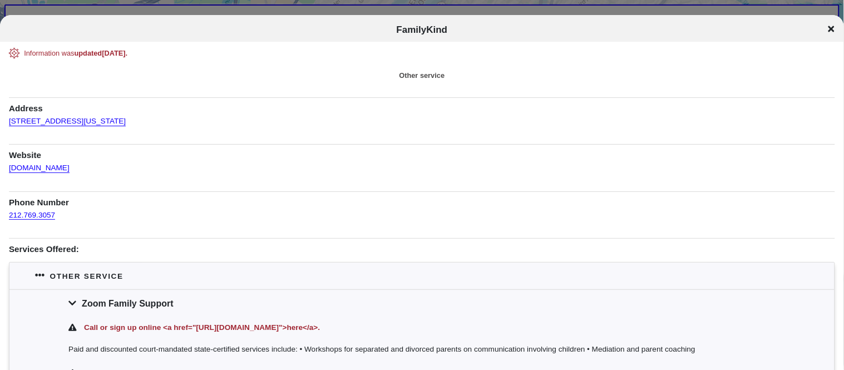
scroll to position [62, 0]
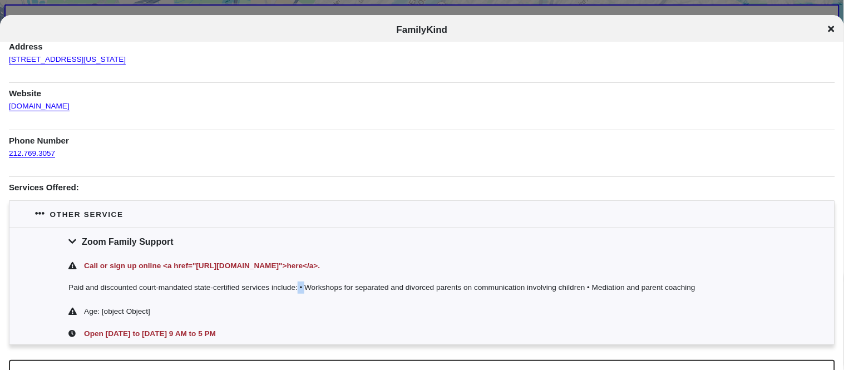
click at [298, 289] on div "Paid and discounted court-mandated state-certified services include: • Workshop…" at bounding box center [421, 289] width 825 height 24
copy div "•"
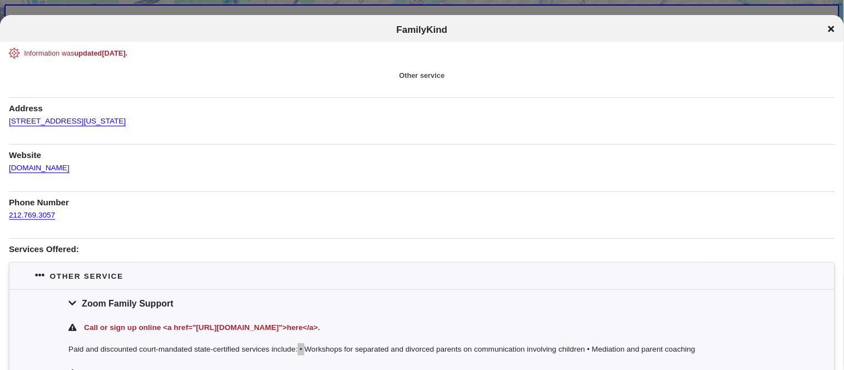
scroll to position [62, 0]
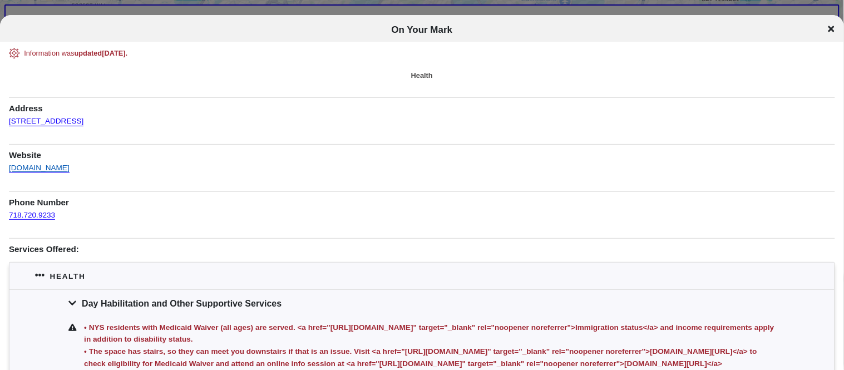
click at [37, 166] on link "onyourmark.org" at bounding box center [39, 164] width 61 height 16
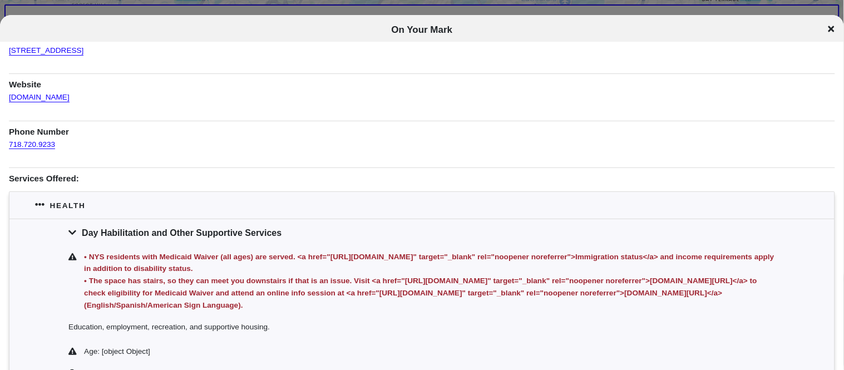
scroll to position [68, 0]
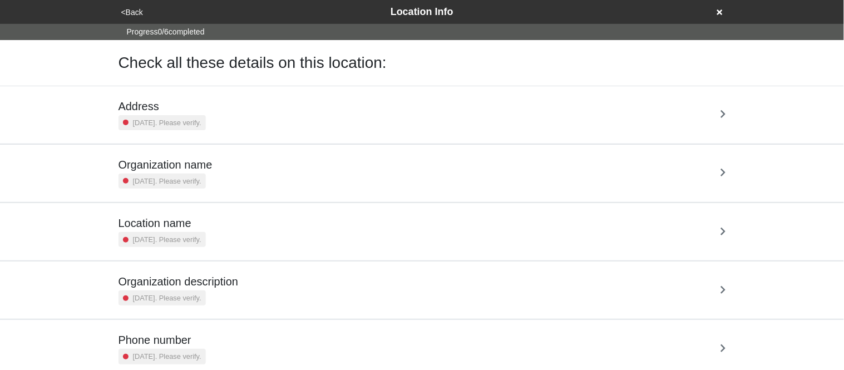
click at [154, 124] on small "[DATE]. Please verify." at bounding box center [167, 122] width 68 height 11
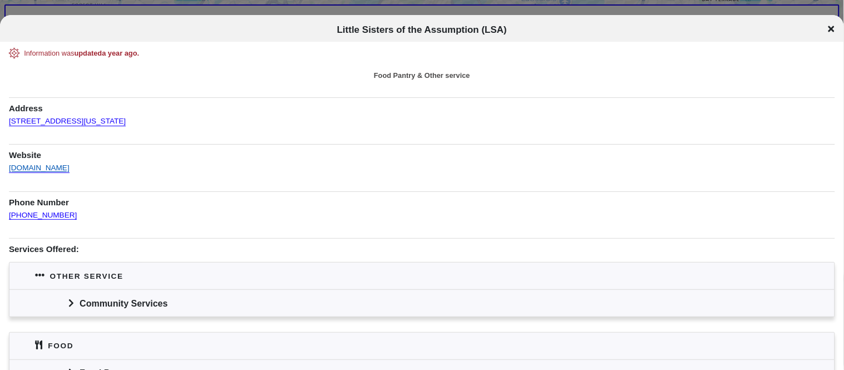
click at [70, 165] on link "[DOMAIN_NAME]" at bounding box center [39, 164] width 61 height 16
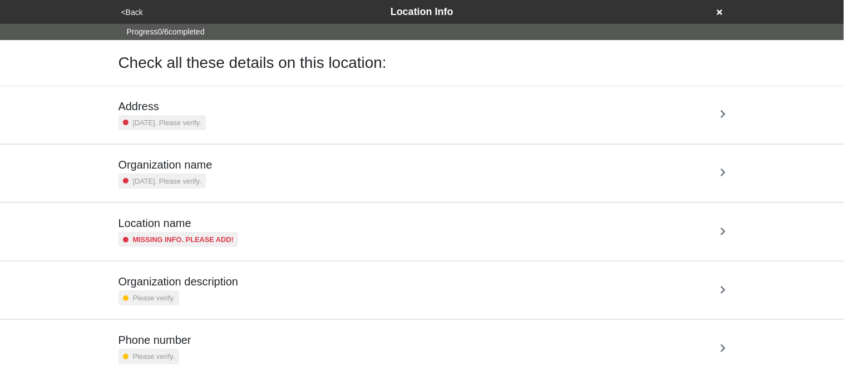
click at [160, 116] on div "2 years ago. Please verify." at bounding box center [162, 122] width 87 height 15
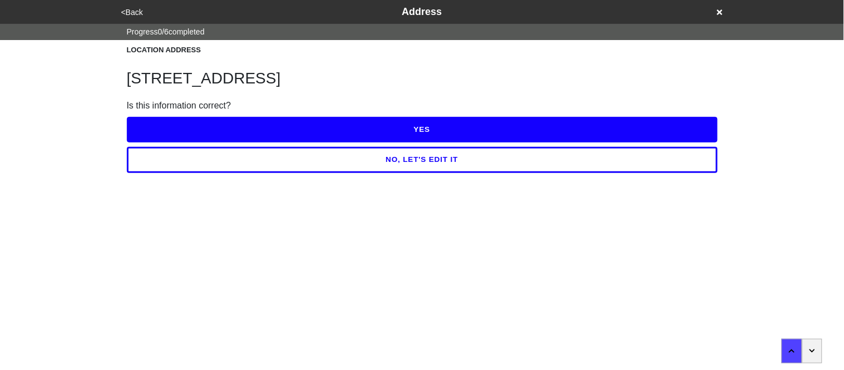
click at [256, 126] on button "YES" at bounding box center [422, 130] width 591 height 26
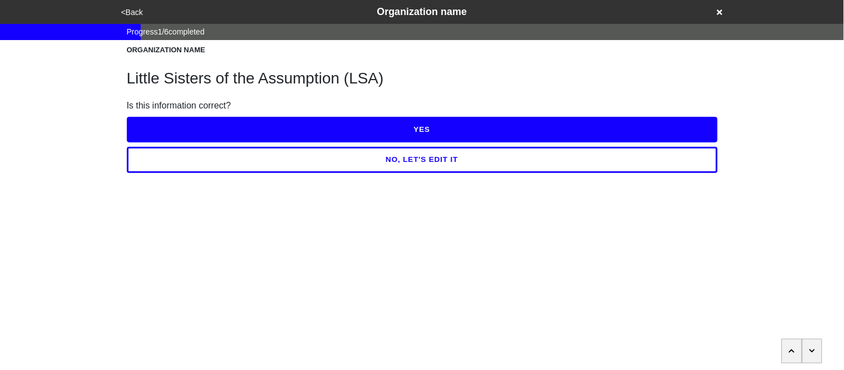
click at [255, 127] on button "YES" at bounding box center [422, 130] width 591 height 26
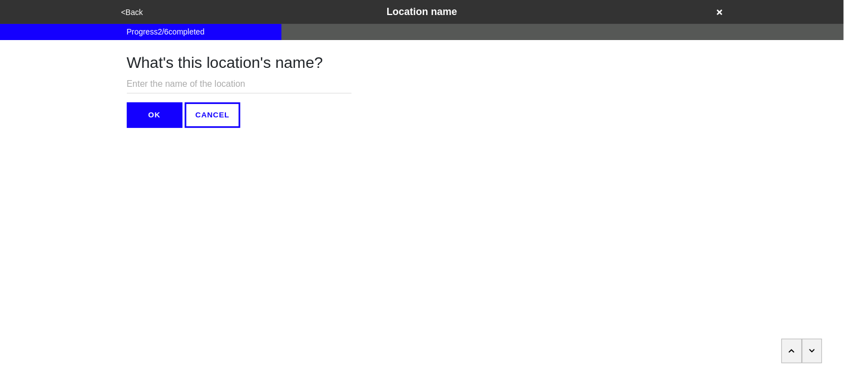
click at [159, 111] on button "OK" at bounding box center [155, 115] width 56 height 26
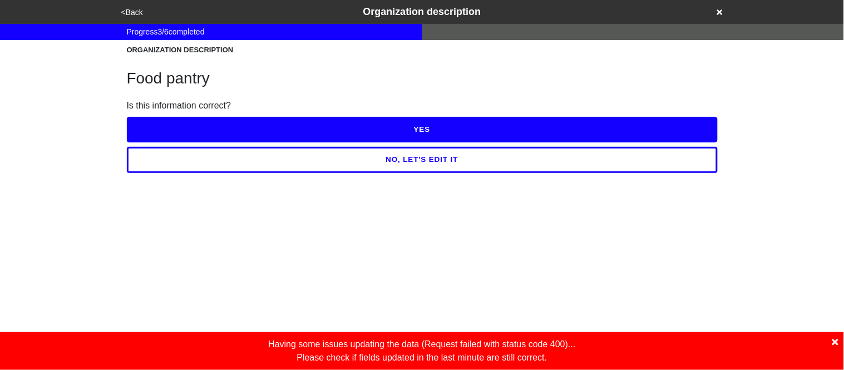
click at [835, 343] on icon at bounding box center [835, 342] width 6 height 6
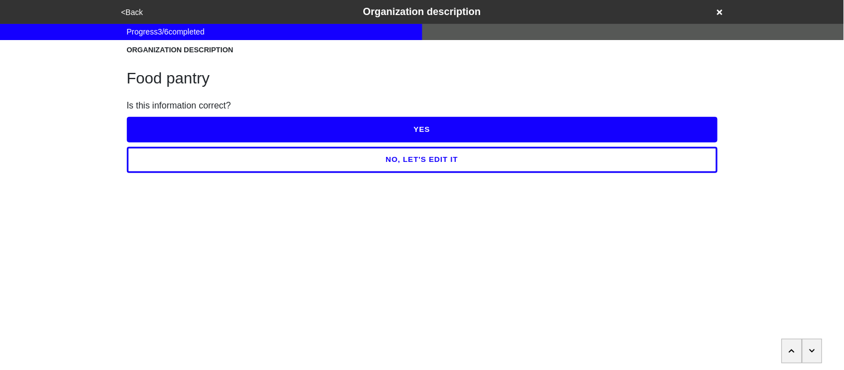
click at [513, 126] on button "YES" at bounding box center [422, 130] width 591 height 26
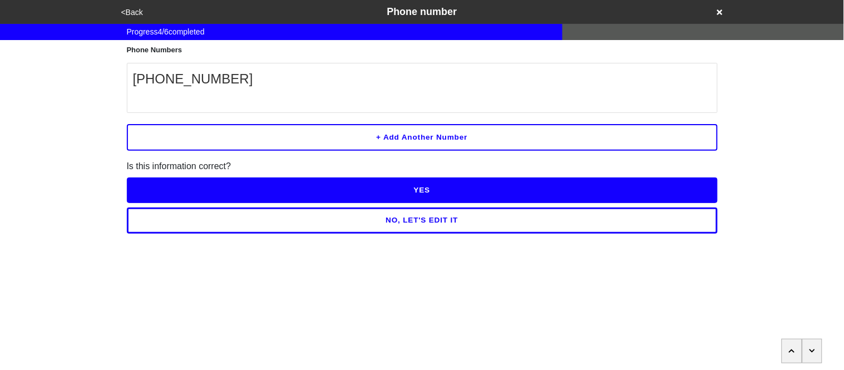
click at [427, 227] on button "NO, LET'S EDIT IT" at bounding box center [422, 221] width 591 height 26
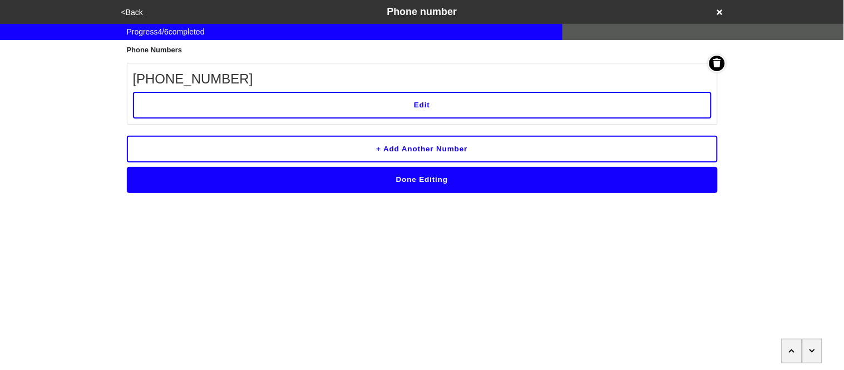
click at [403, 102] on button "Edit" at bounding box center [422, 105] width 579 height 27
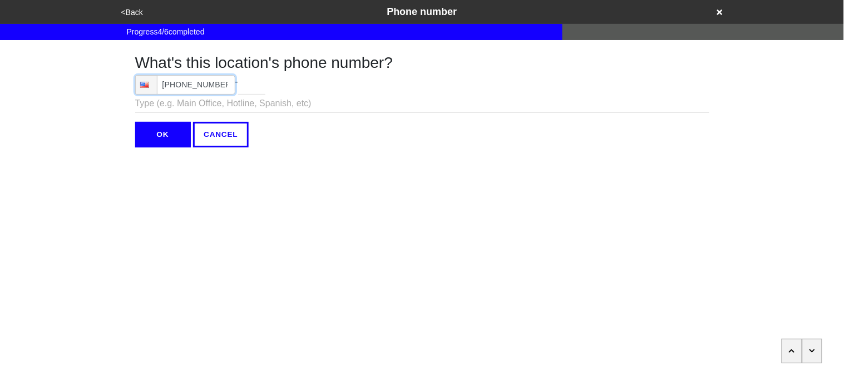
click at [230, 84] on input "[PHONE_NUMBER]" at bounding box center [185, 84] width 100 height 19
type input "[PHONE_NUMBER]"
click at [162, 132] on input "OK" at bounding box center [163, 135] width 56 height 26
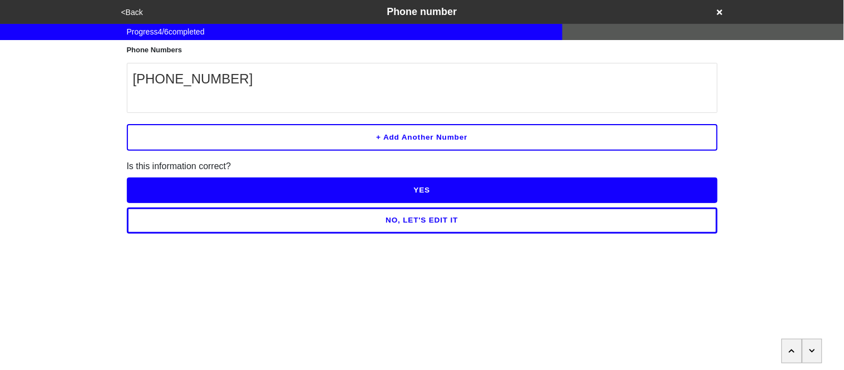
click at [195, 190] on button "YES" at bounding box center [422, 191] width 591 height 26
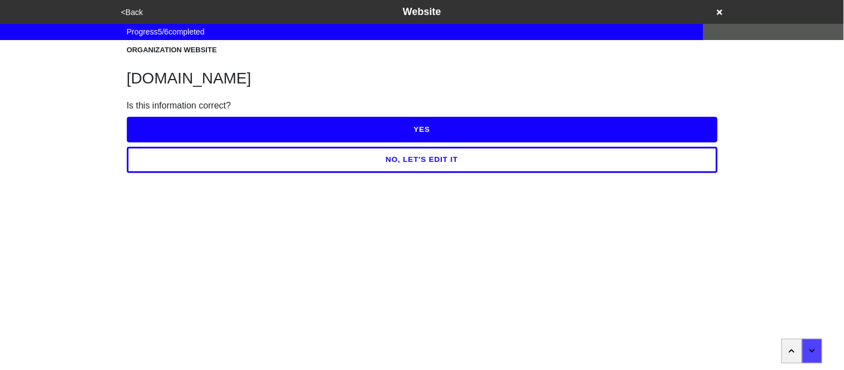
click at [226, 134] on button "YES" at bounding box center [422, 130] width 591 height 26
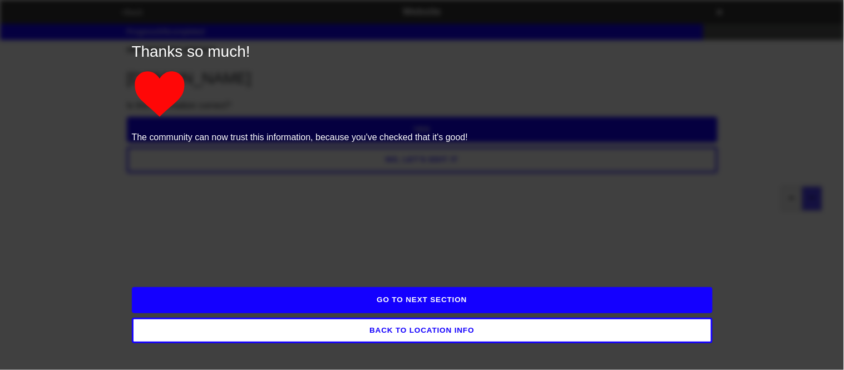
click at [279, 299] on button "GO TO NEXT SECTION" at bounding box center [422, 300] width 581 height 26
